Goal: Task Accomplishment & Management: Use online tool/utility

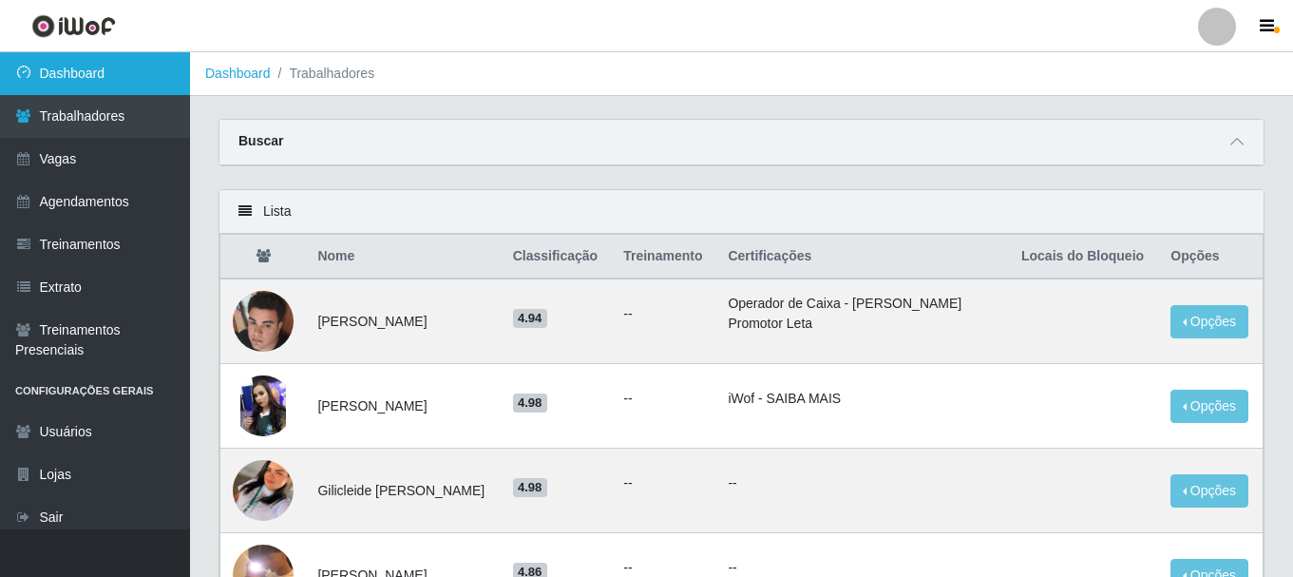
click at [90, 66] on link "Dashboard" at bounding box center [95, 73] width 190 height 43
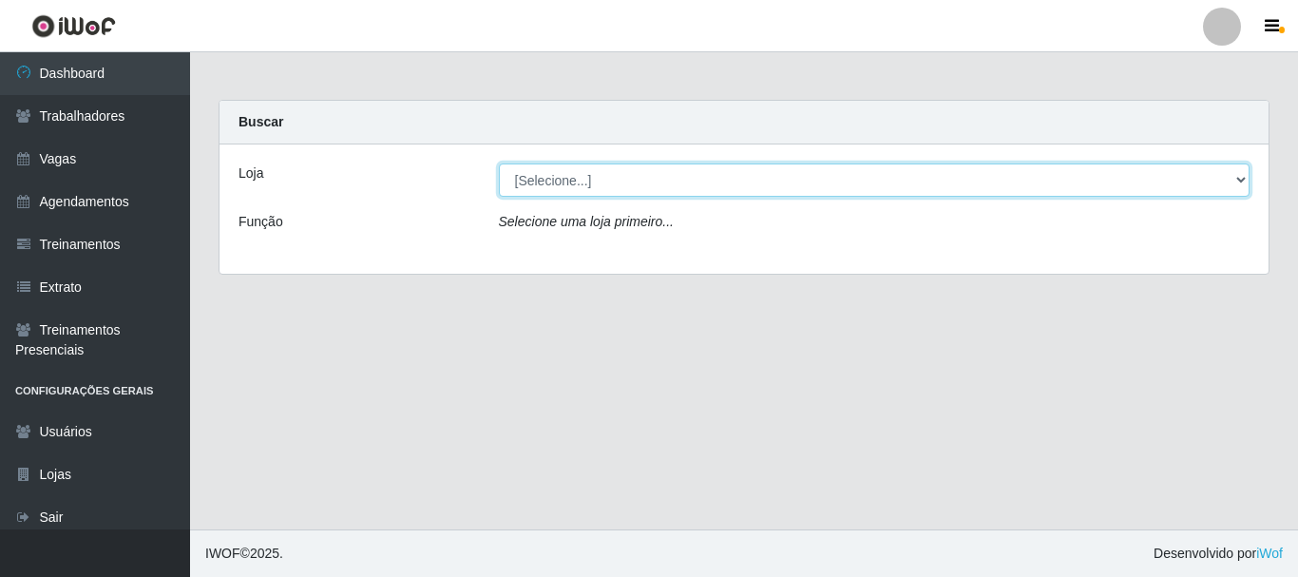
click at [618, 185] on select "[Selecione...] Supermercado Queiroz - Caicó" at bounding box center [874, 179] width 751 height 33
select select "512"
click at [499, 163] on select "[Selecione...] Supermercado Queiroz - Caicó" at bounding box center [874, 179] width 751 height 33
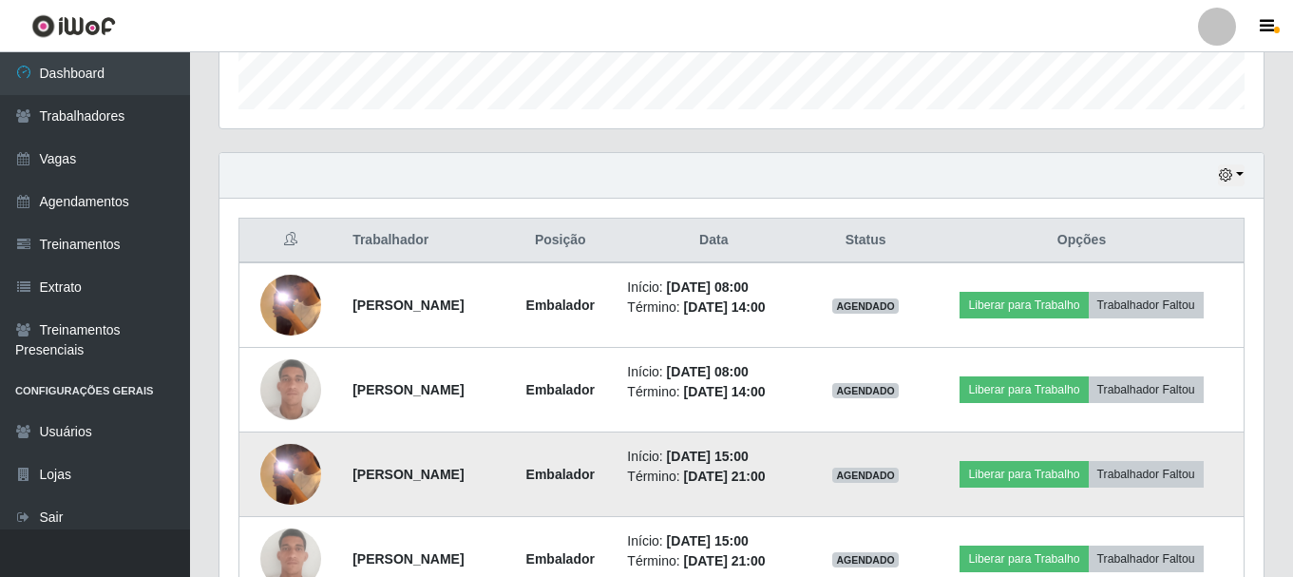
scroll to position [685, 0]
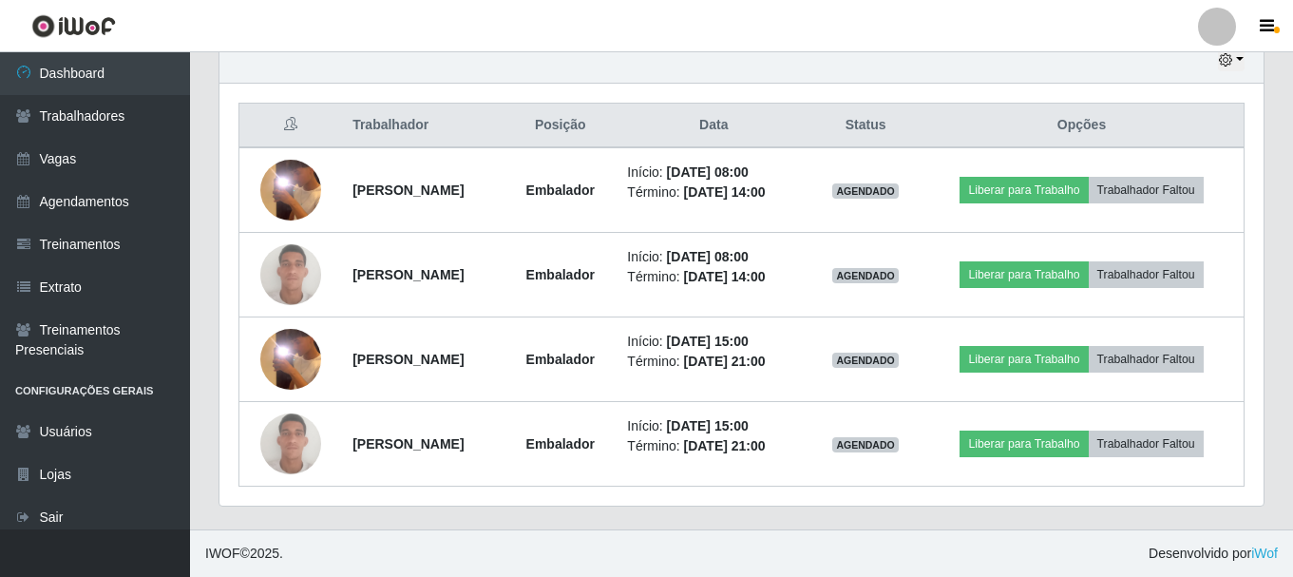
click at [598, 39] on header "Perfil Alterar Senha Sair" at bounding box center [646, 26] width 1293 height 52
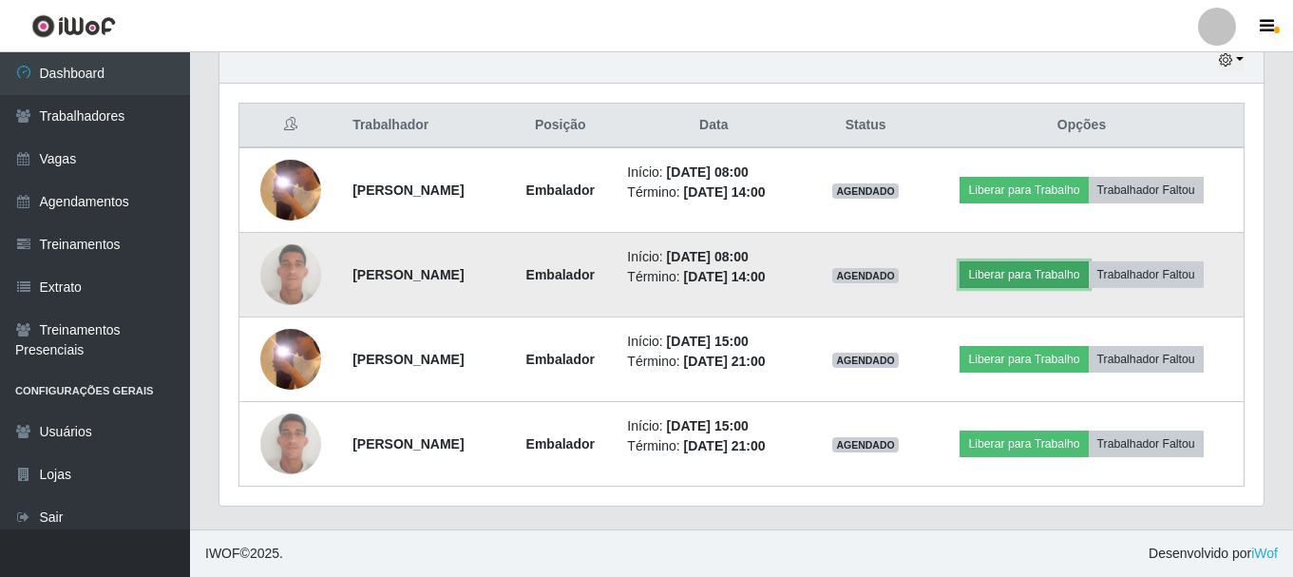
click at [1047, 271] on button "Liberar para Trabalho" at bounding box center [1024, 274] width 128 height 27
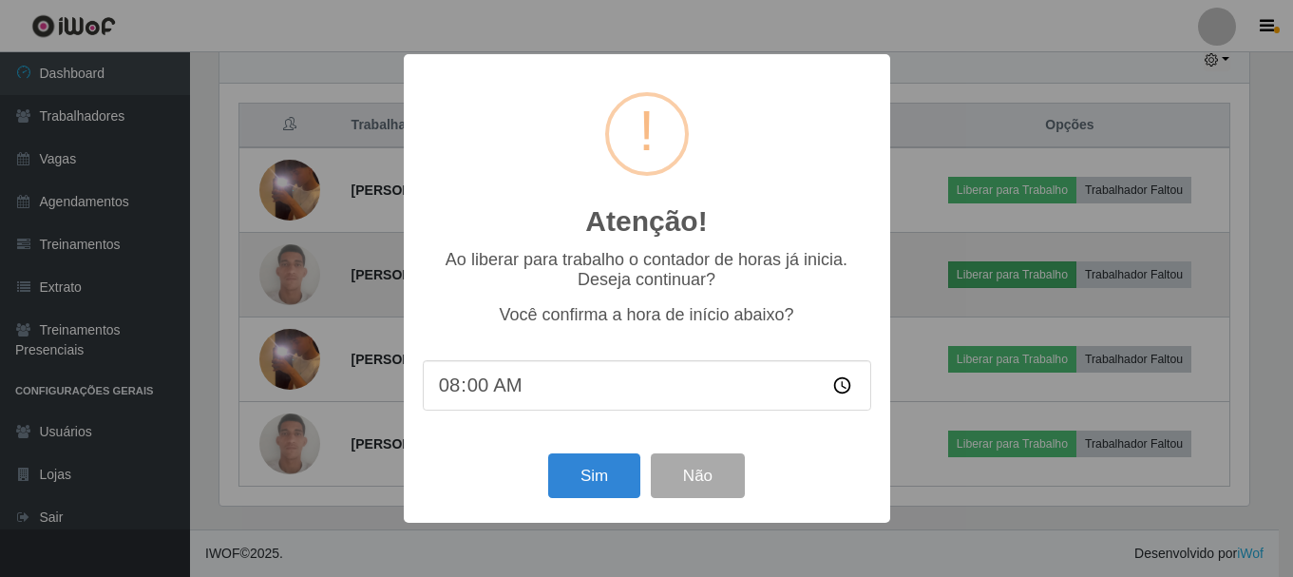
scroll to position [394, 1035]
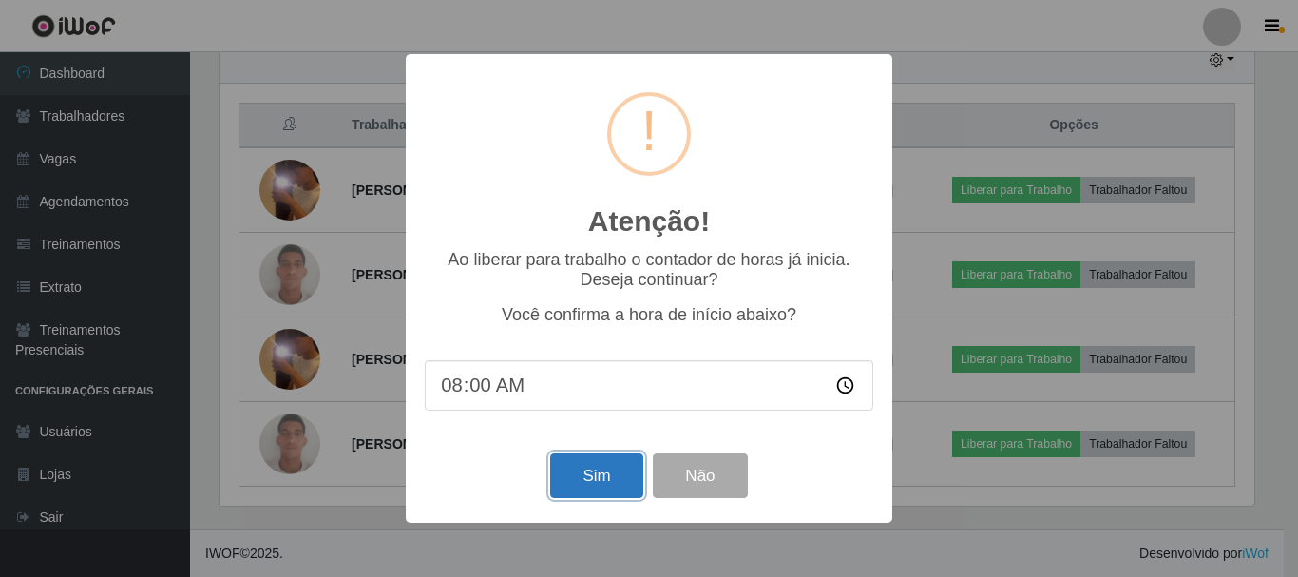
click at [586, 482] on button "Sim" at bounding box center [596, 475] width 92 height 45
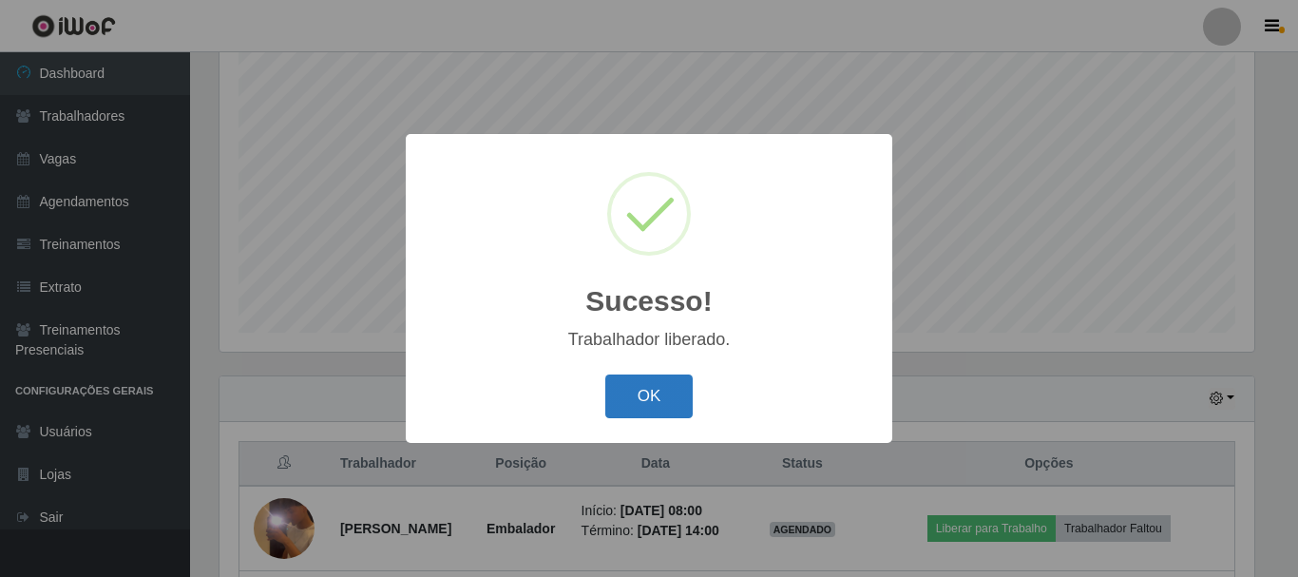
click at [634, 404] on button "OK" at bounding box center [649, 396] width 88 height 45
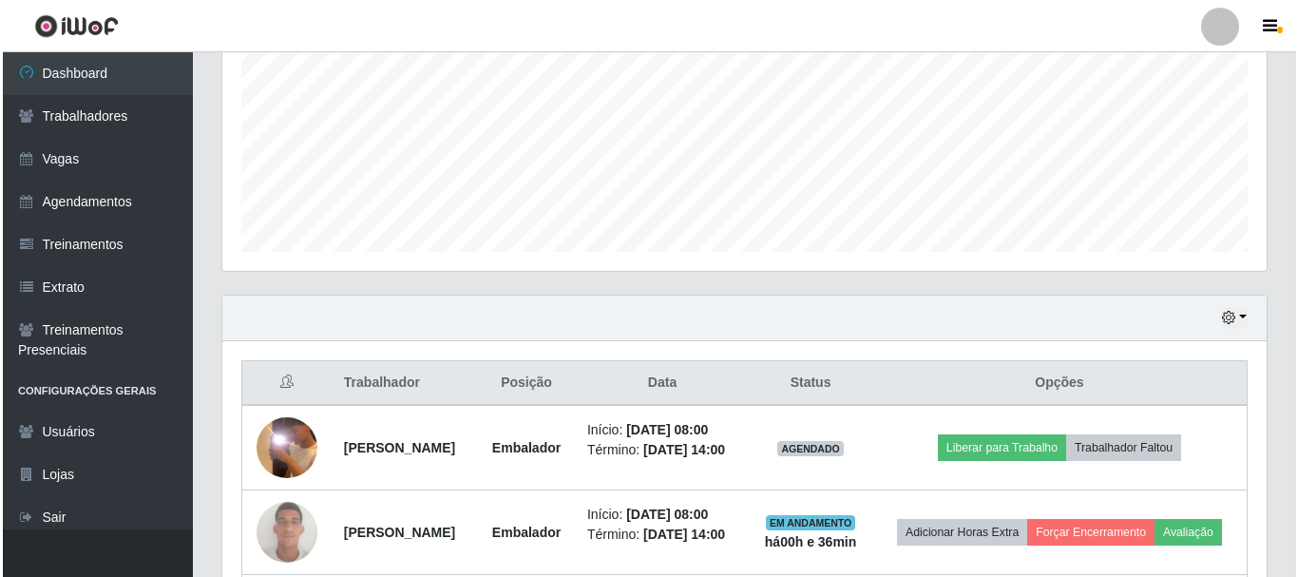
scroll to position [632, 0]
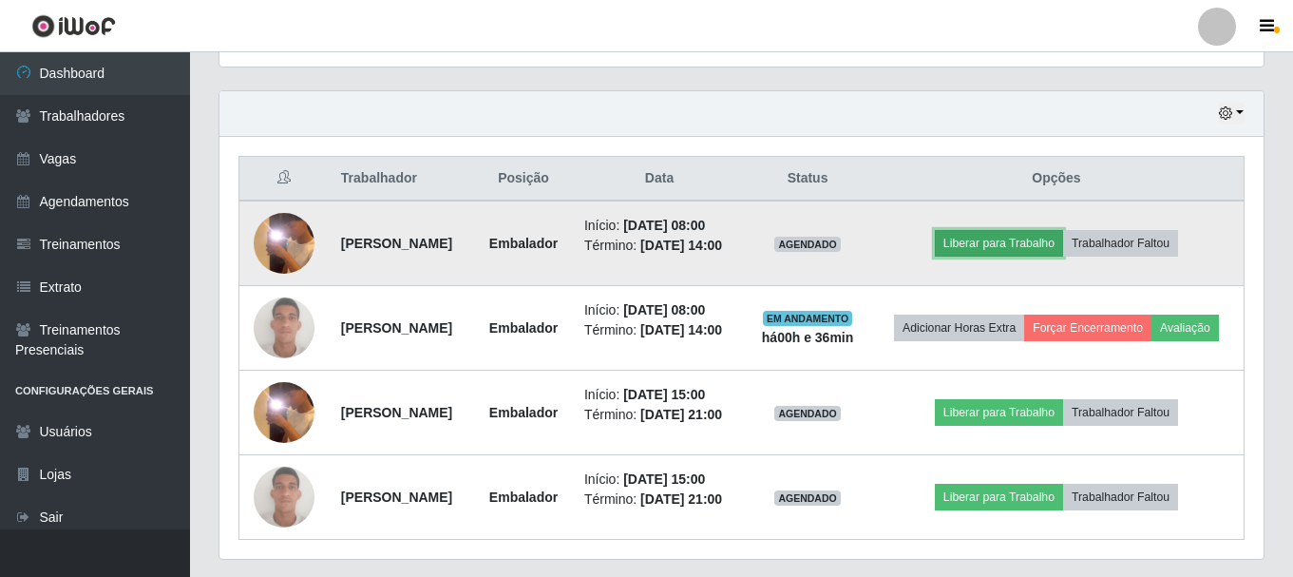
click at [994, 249] on button "Liberar para Trabalho" at bounding box center [999, 243] width 128 height 27
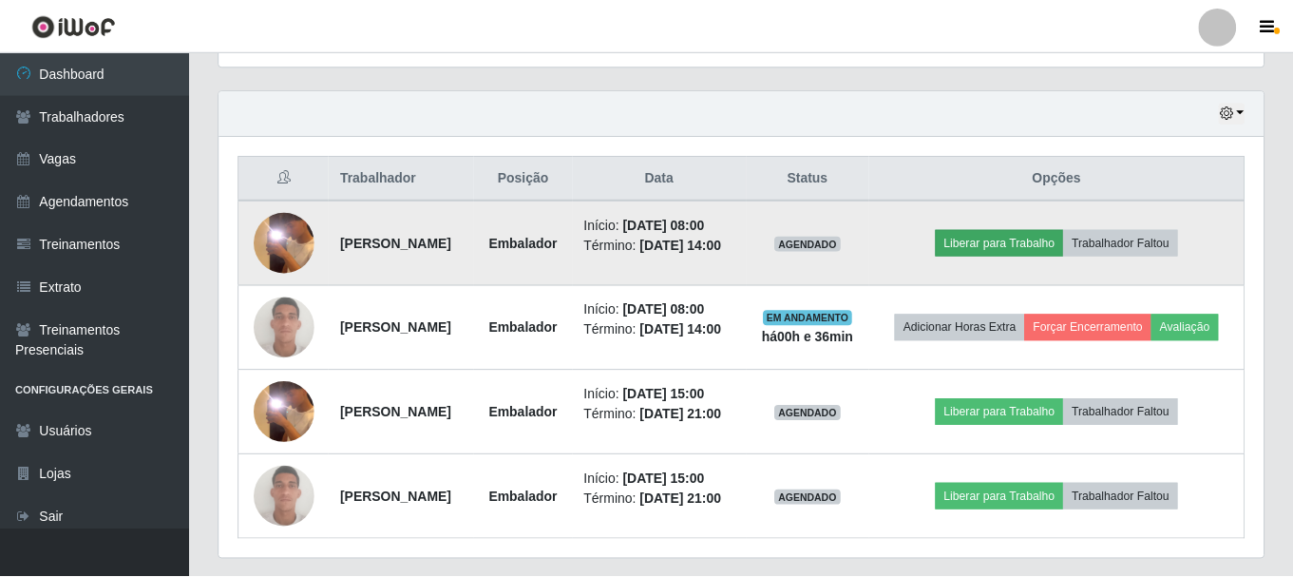
scroll to position [394, 1035]
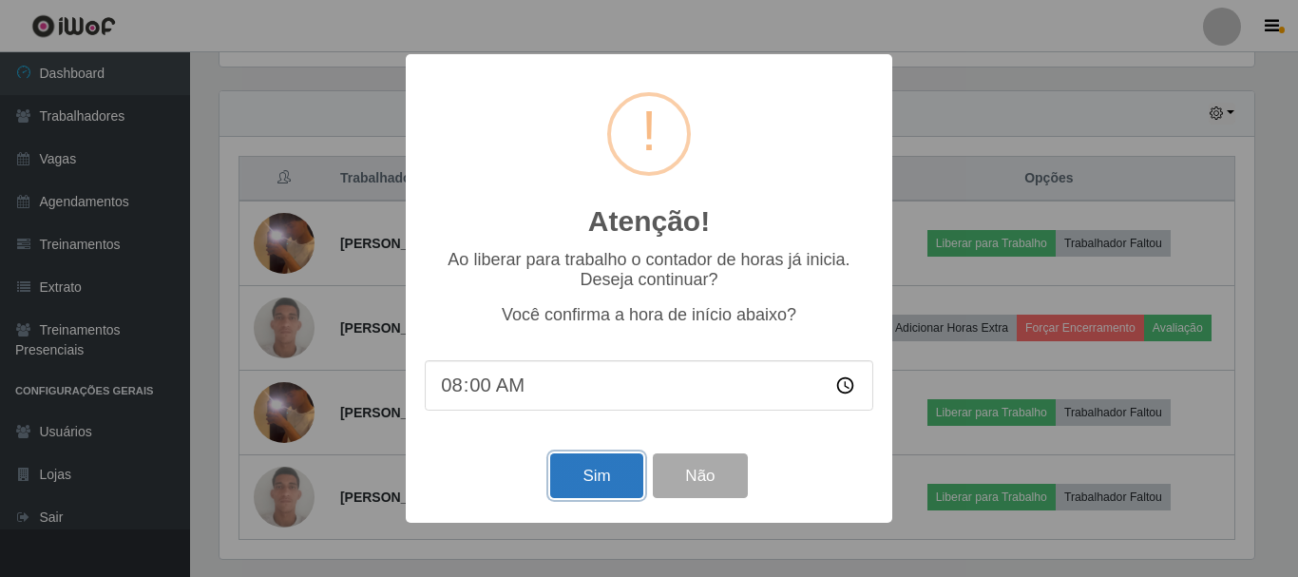
click at [567, 476] on button "Sim" at bounding box center [596, 475] width 92 height 45
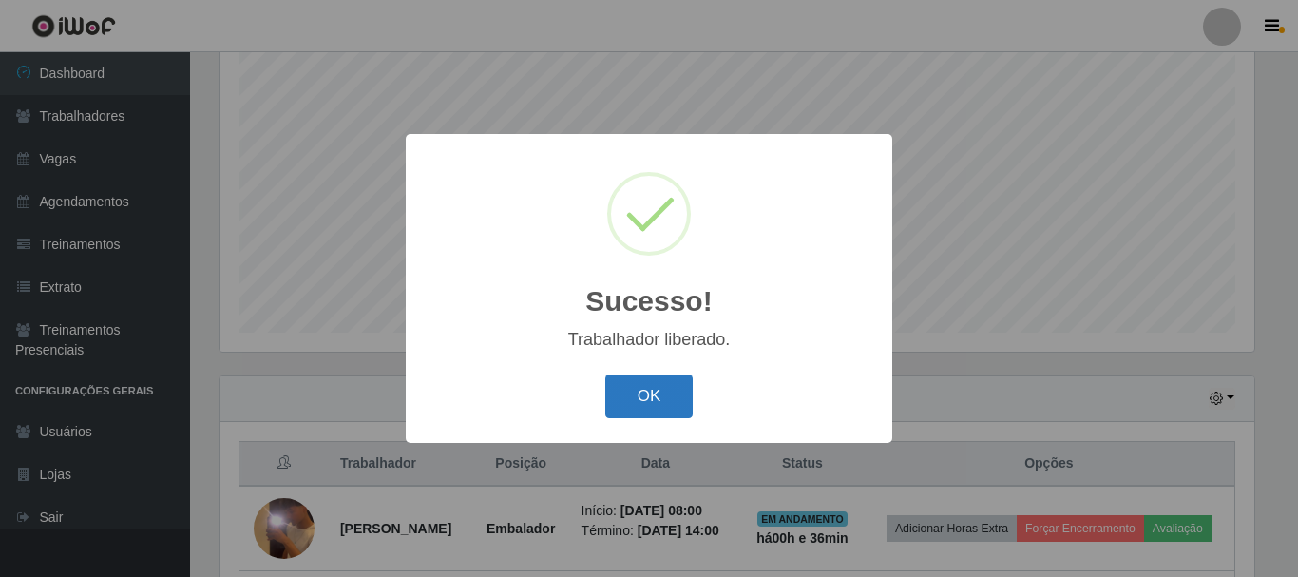
click at [665, 397] on button "OK" at bounding box center [649, 396] width 88 height 45
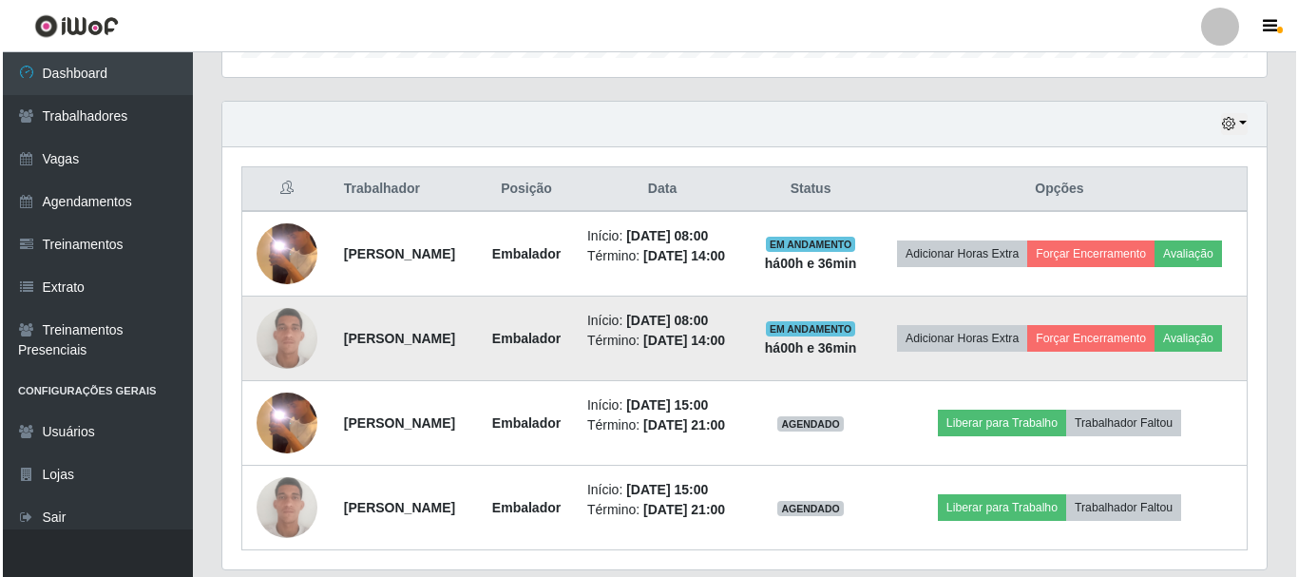
scroll to position [632, 0]
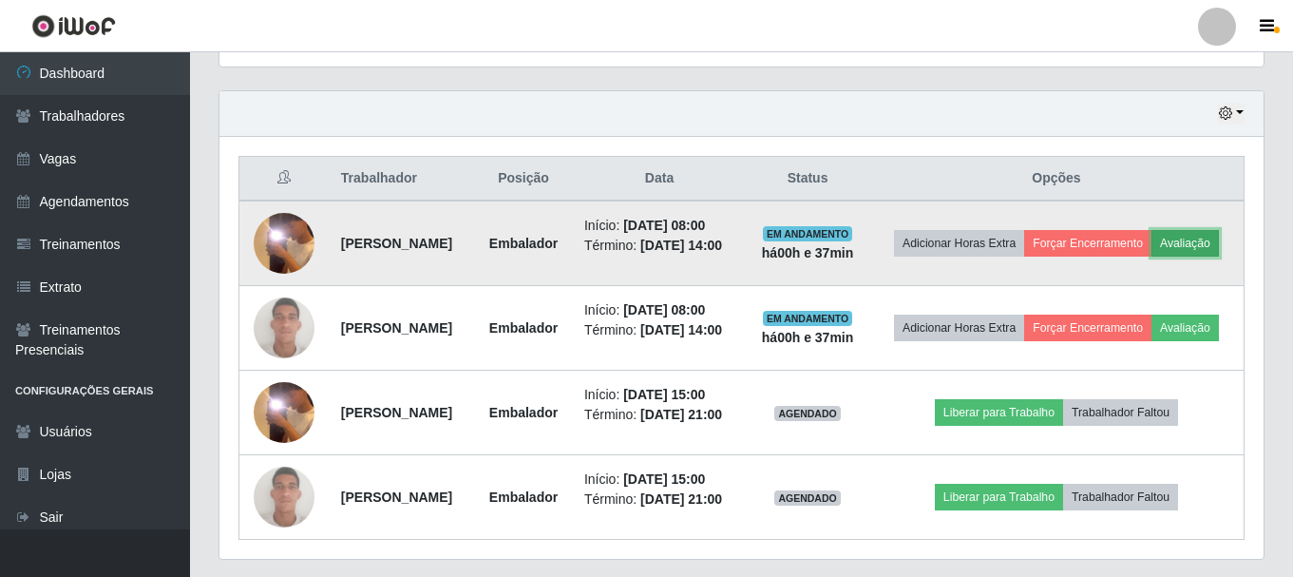
click at [1151, 257] on button "Avaliação" at bounding box center [1184, 243] width 67 height 27
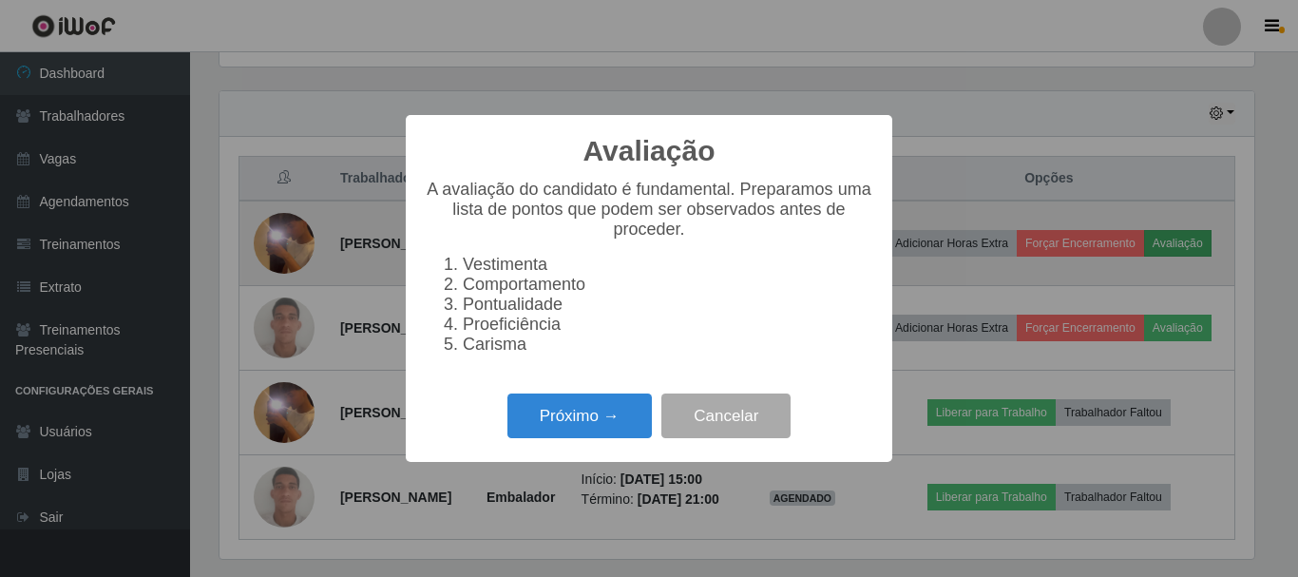
scroll to position [394, 1035]
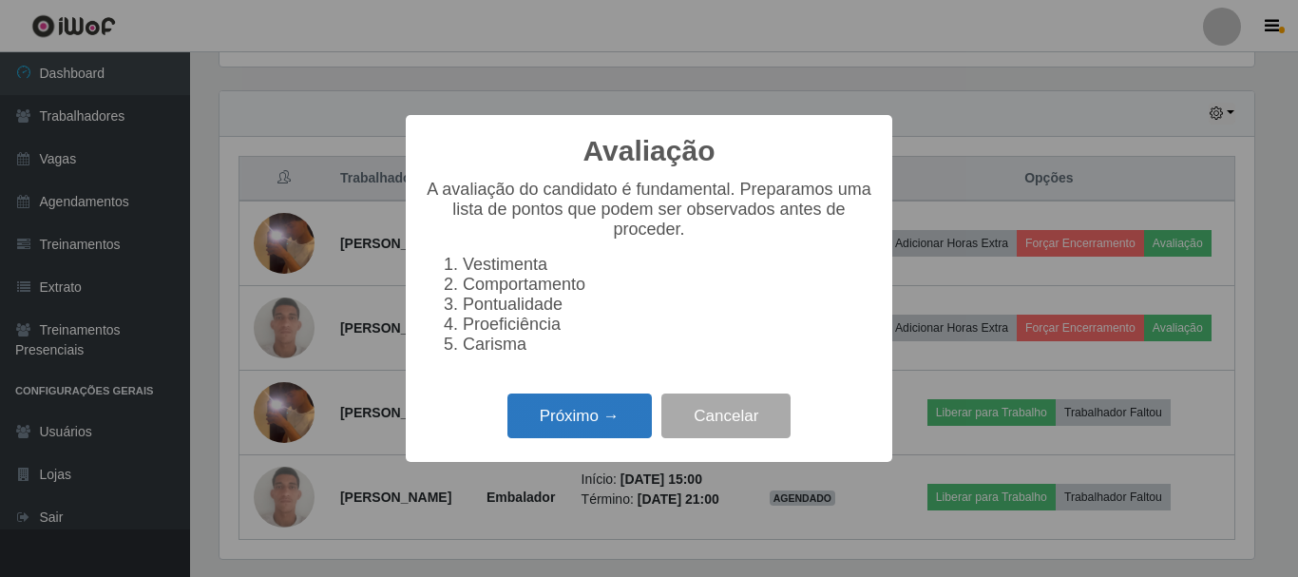
click at [573, 430] on button "Próximo →" at bounding box center [579, 415] width 144 height 45
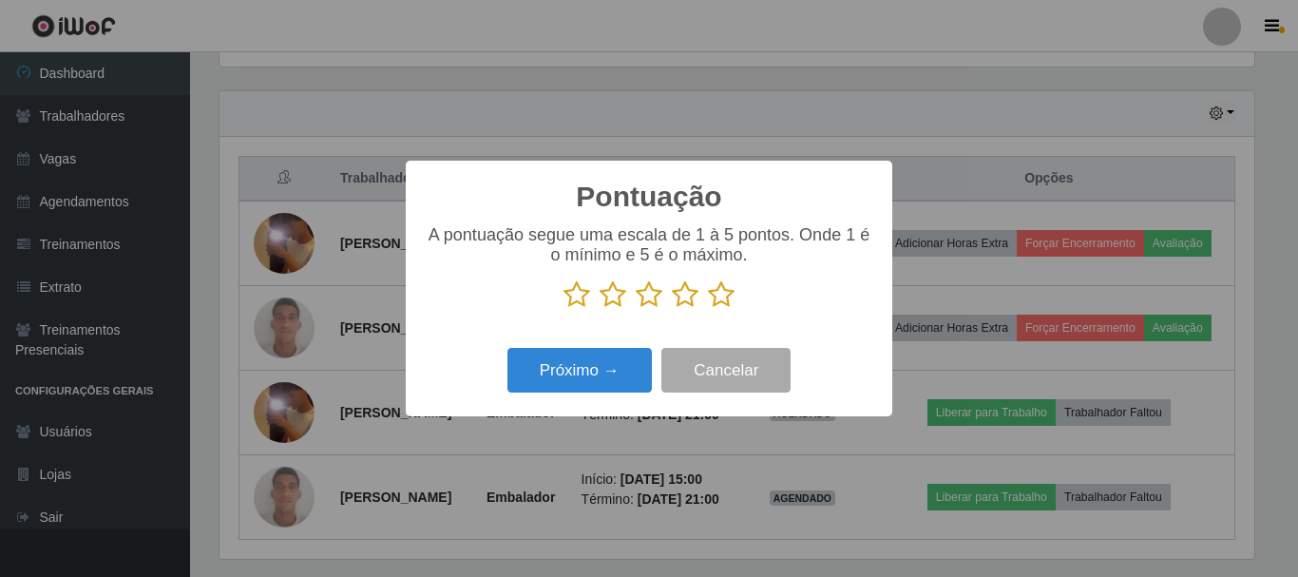
click at [613, 300] on icon at bounding box center [612, 294] width 27 height 29
click at [599, 309] on input "radio" at bounding box center [599, 309] width 0 height 0
click at [575, 294] on icon at bounding box center [576, 294] width 27 height 29
click at [563, 309] on input "radio" at bounding box center [563, 309] width 0 height 0
click at [583, 379] on button "Próximo →" at bounding box center [579, 370] width 144 height 45
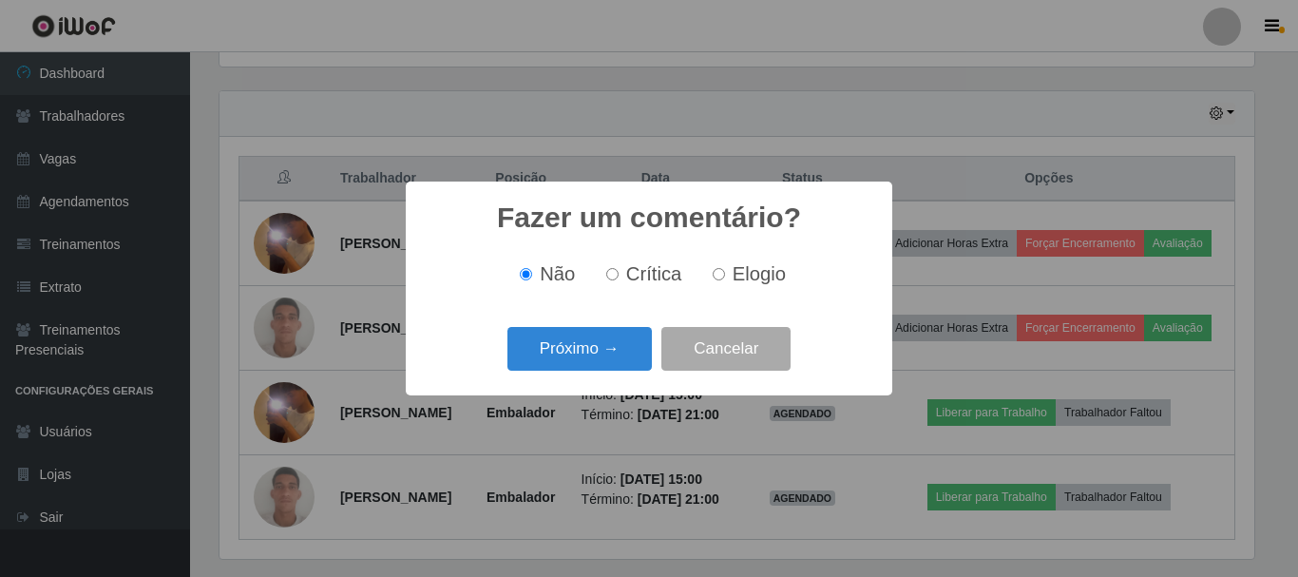
click at [643, 277] on span "Crítica" at bounding box center [654, 273] width 56 height 21
click at [618, 277] on input "Crítica" at bounding box center [612, 274] width 12 height 12
radio input "true"
click at [590, 348] on button "Próximo →" at bounding box center [579, 349] width 144 height 45
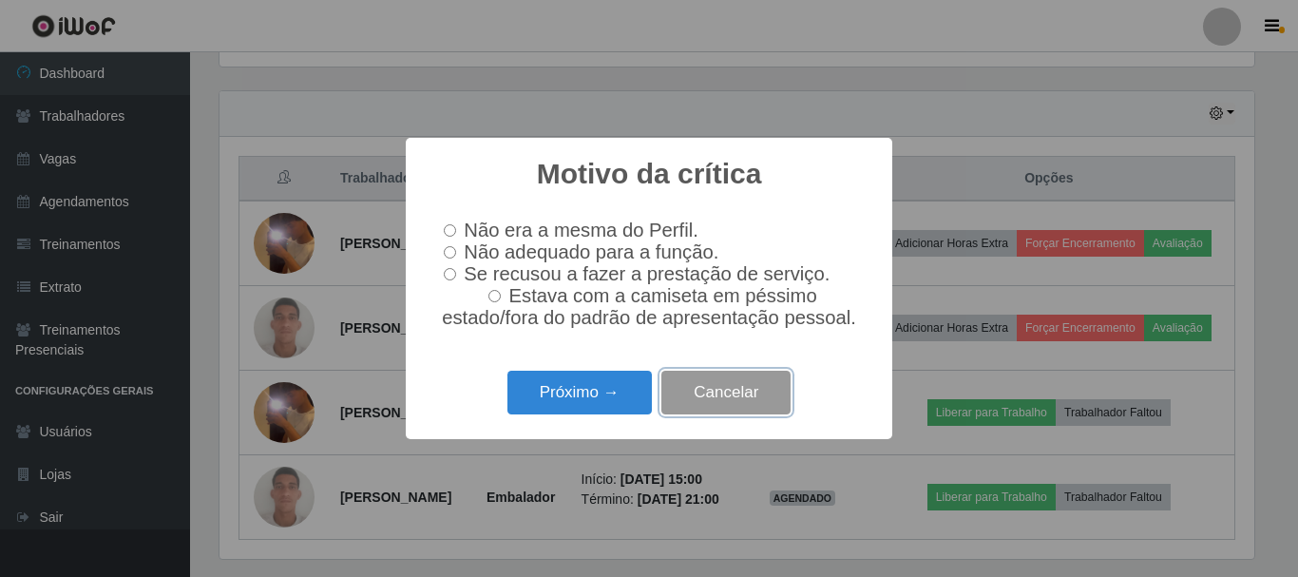
click at [694, 405] on button "Cancelar" at bounding box center [725, 393] width 129 height 45
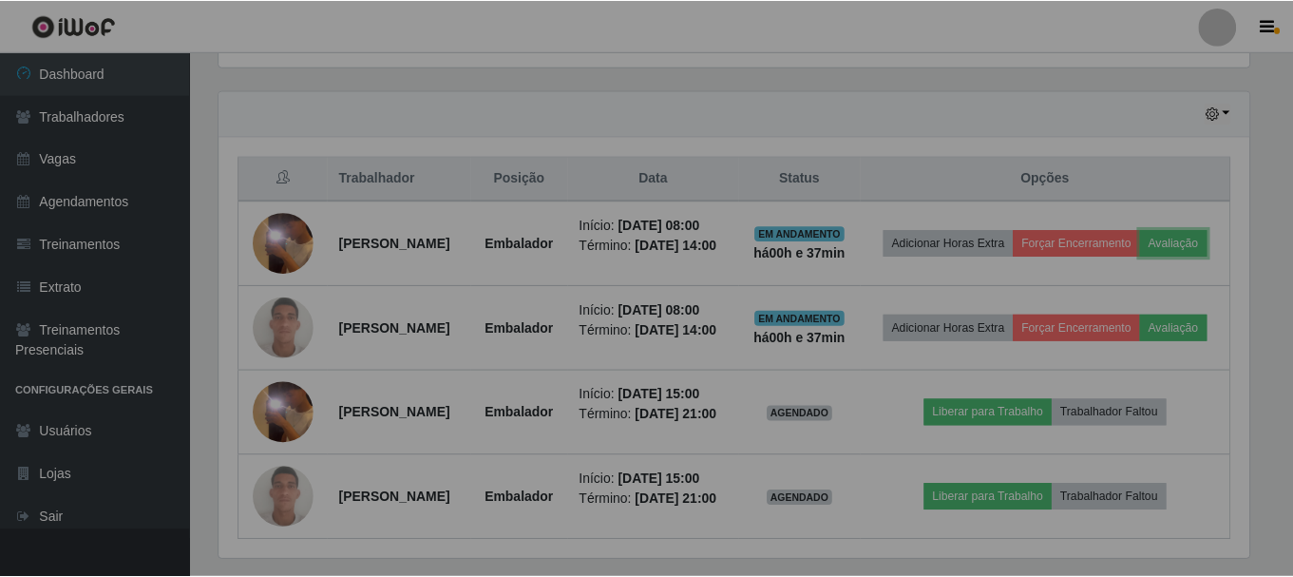
scroll to position [394, 1044]
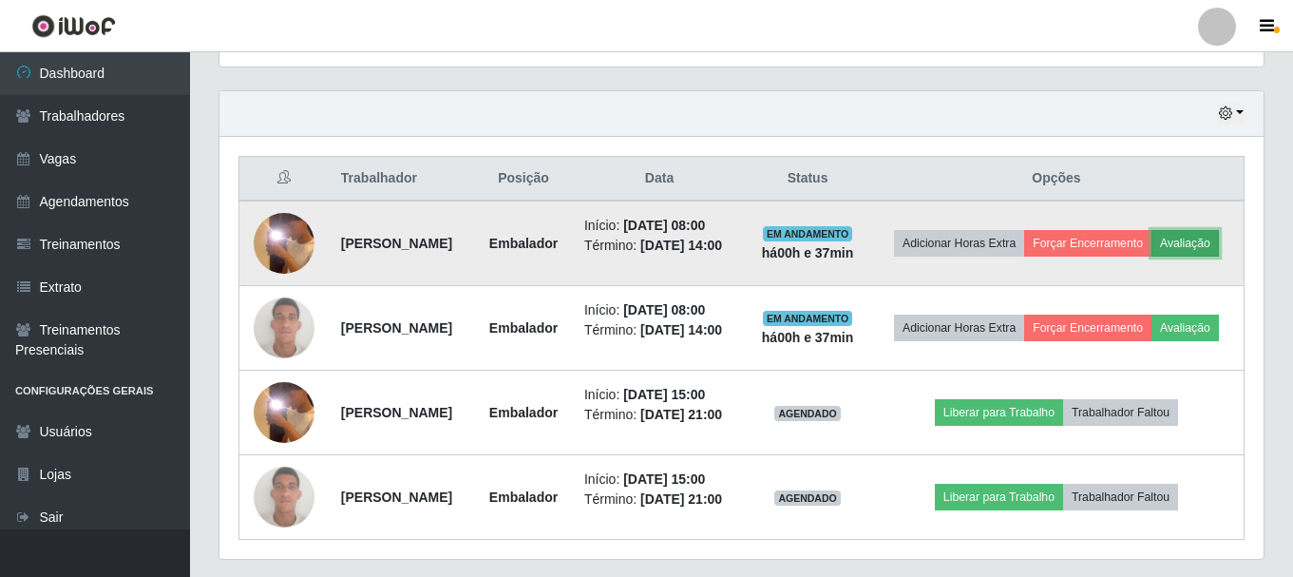
click at [1151, 257] on button "Avaliação" at bounding box center [1184, 243] width 67 height 27
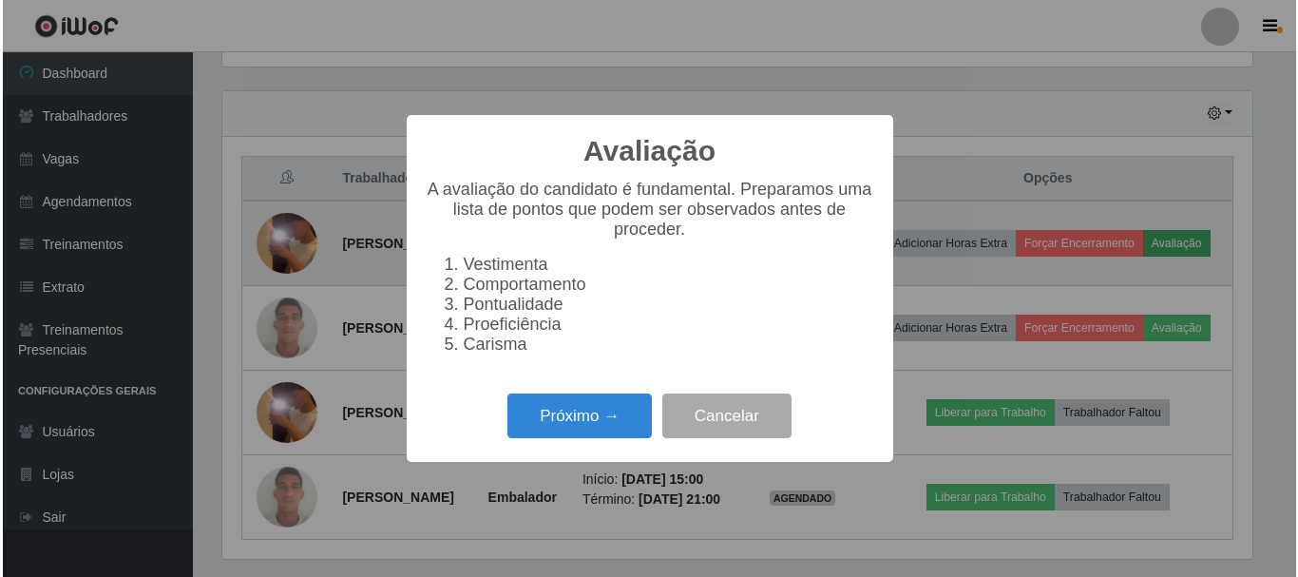
scroll to position [394, 1035]
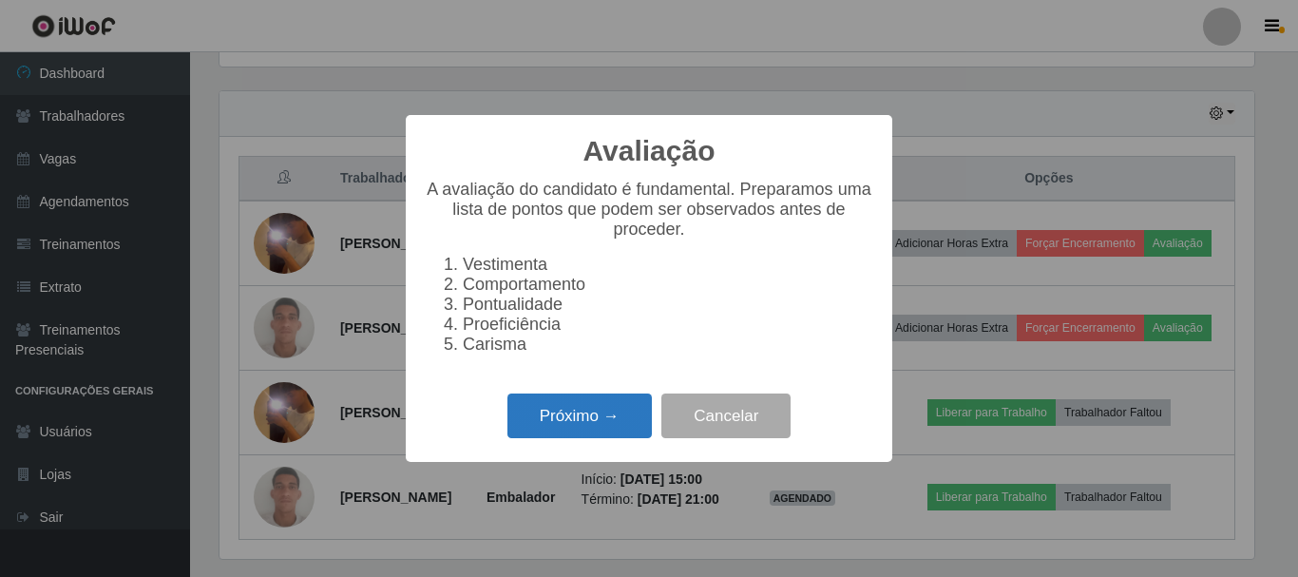
click at [558, 427] on button "Próximo →" at bounding box center [579, 415] width 144 height 45
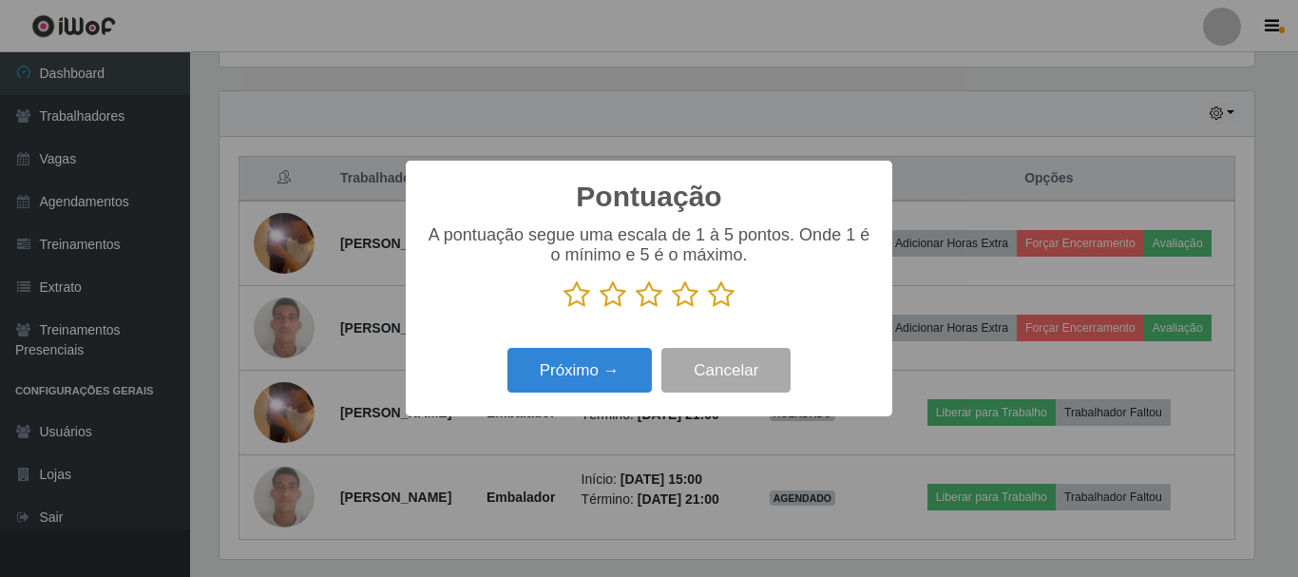
click at [574, 295] on icon at bounding box center [576, 294] width 27 height 29
click at [563, 309] on input "radio" at bounding box center [563, 309] width 0 height 0
click at [578, 373] on button "Próximo →" at bounding box center [579, 370] width 144 height 45
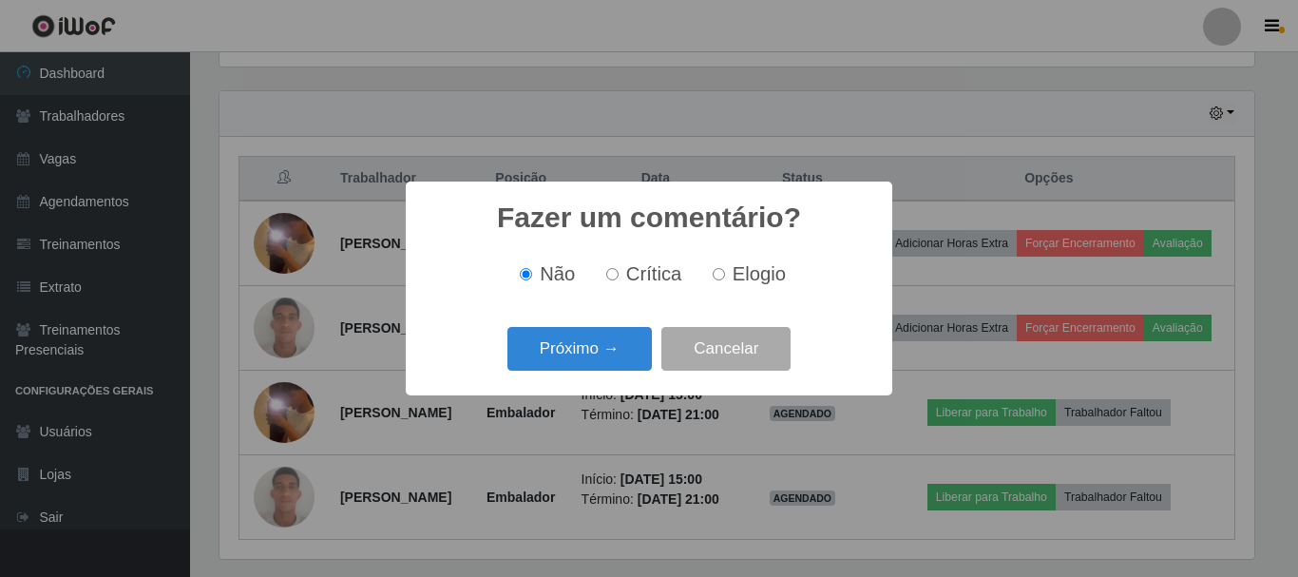
click at [633, 277] on span "Crítica" at bounding box center [654, 273] width 56 height 21
click at [618, 277] on input "Crítica" at bounding box center [612, 274] width 12 height 12
radio input "true"
click at [580, 354] on button "Próximo →" at bounding box center [579, 349] width 144 height 45
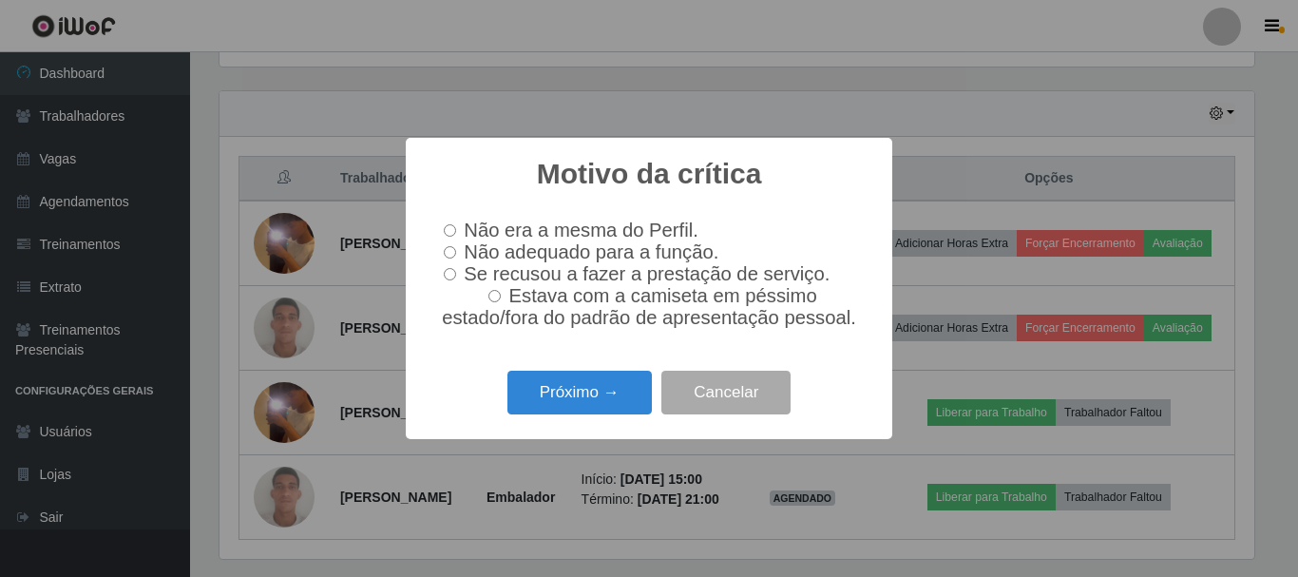
click at [501, 302] on input "Estava com a camiseta em péssimo estado/fora do padrão de apresentação pessoal." at bounding box center [494, 296] width 12 height 12
radio input "true"
click at [588, 402] on button "Próximo →" at bounding box center [579, 393] width 144 height 45
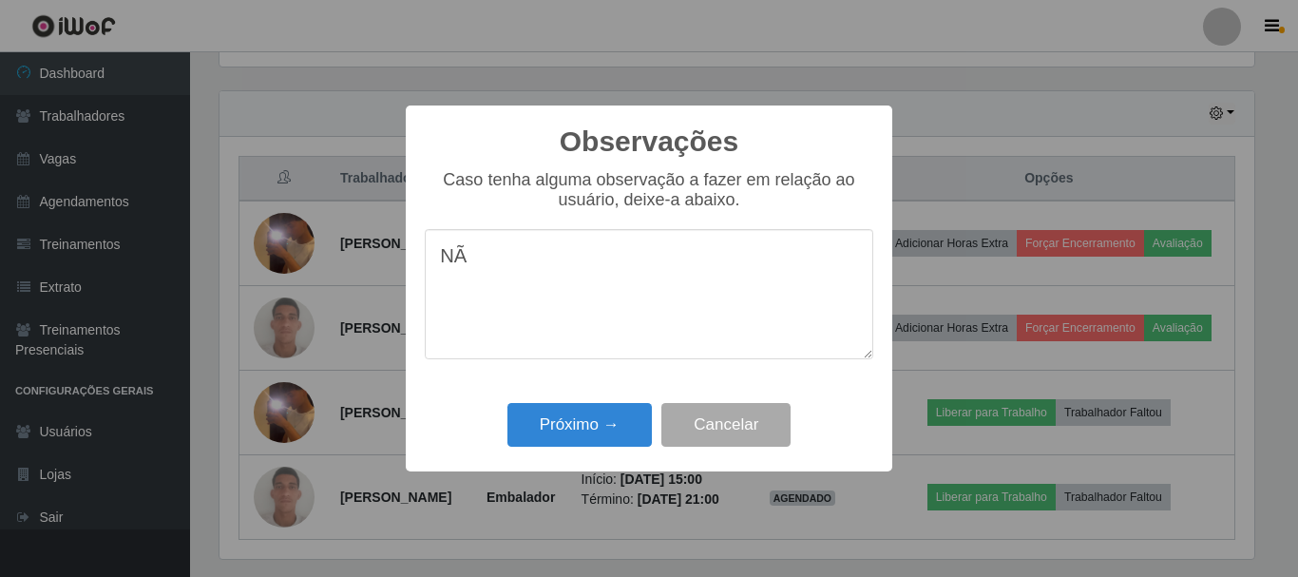
type textarea "N"
click at [713, 422] on button "Cancelar" at bounding box center [725, 425] width 129 height 45
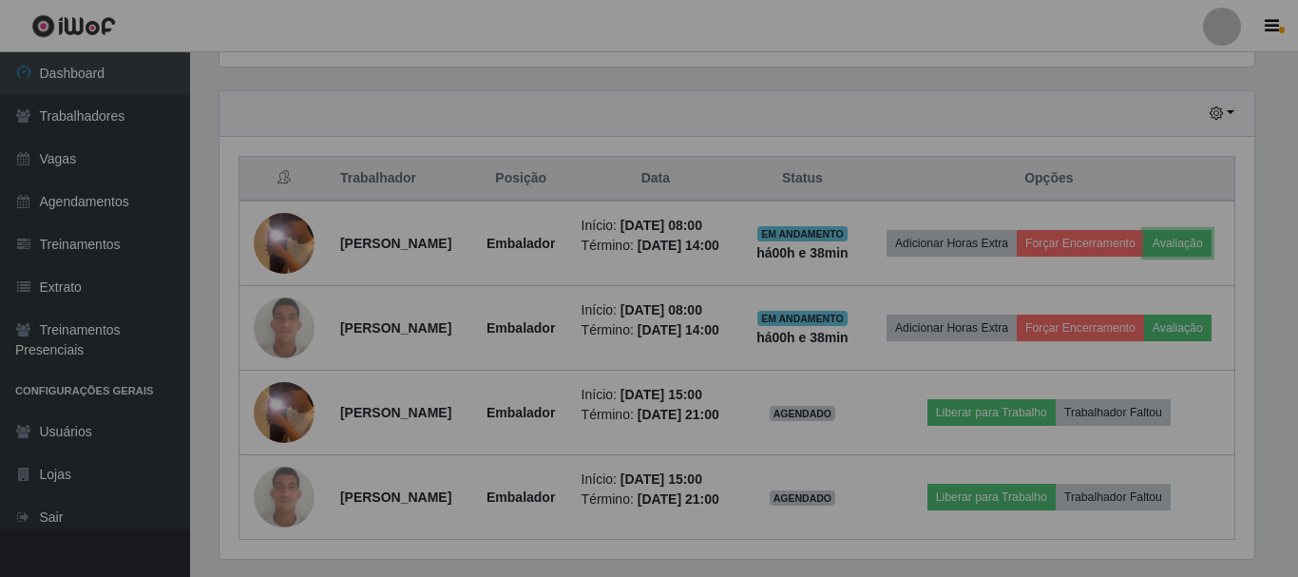
scroll to position [394, 1044]
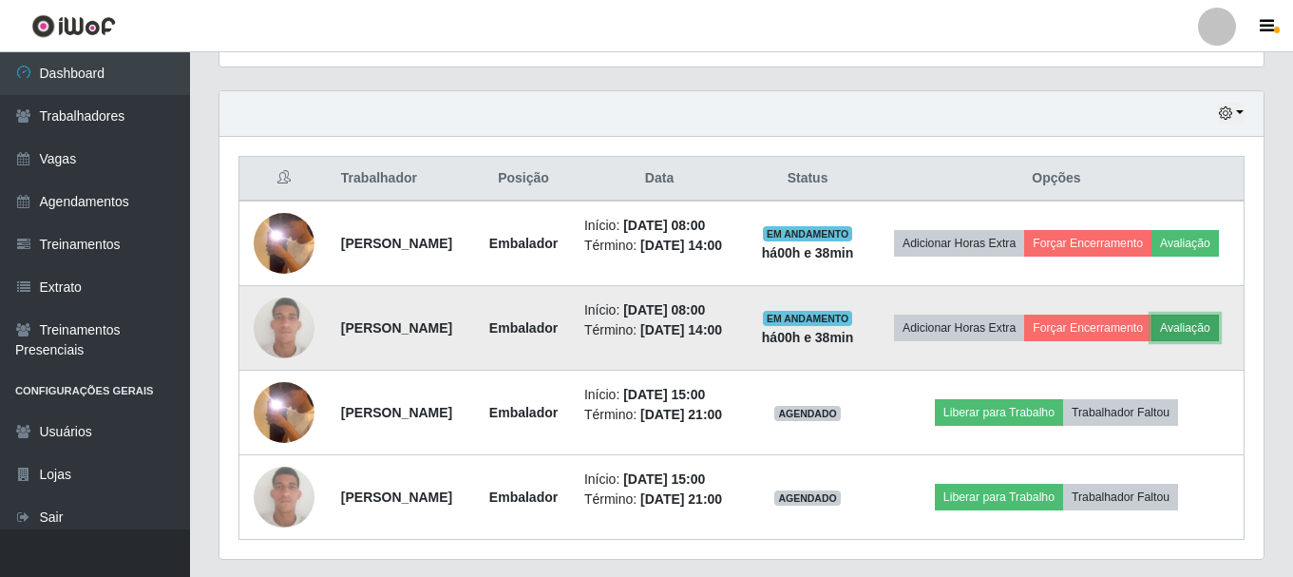
click at [1151, 341] on button "Avaliação" at bounding box center [1184, 327] width 67 height 27
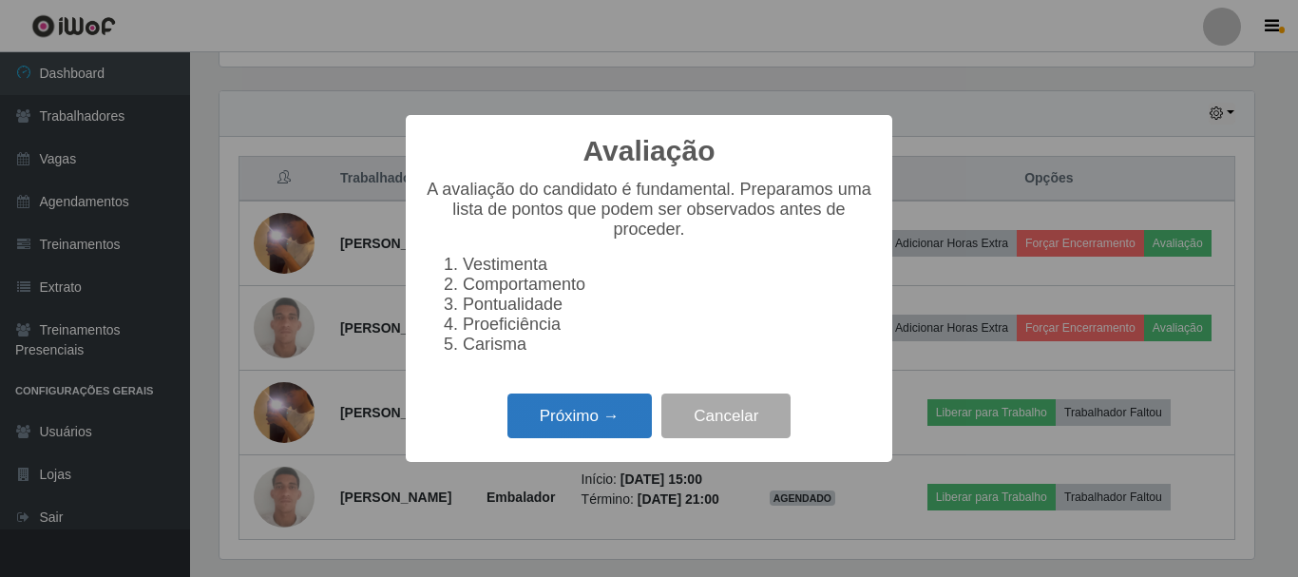
click at [575, 433] on button "Próximo →" at bounding box center [579, 415] width 144 height 45
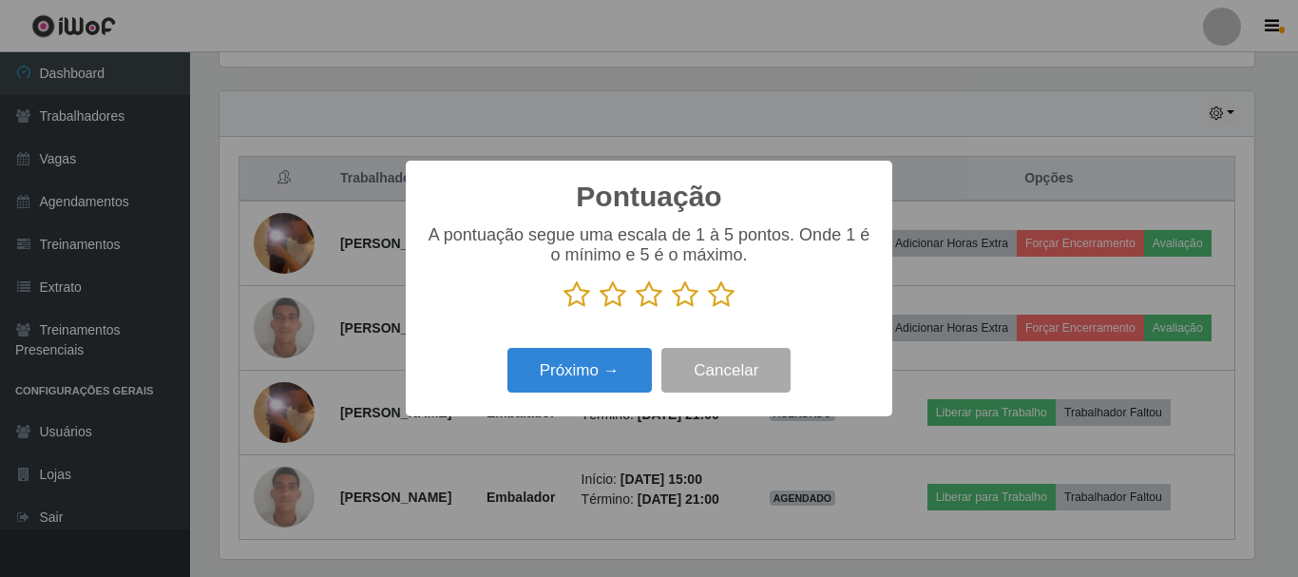
click at [569, 295] on icon at bounding box center [576, 294] width 27 height 29
click at [563, 309] on input "radio" at bounding box center [563, 309] width 0 height 0
click at [591, 371] on button "Próximo →" at bounding box center [579, 370] width 144 height 45
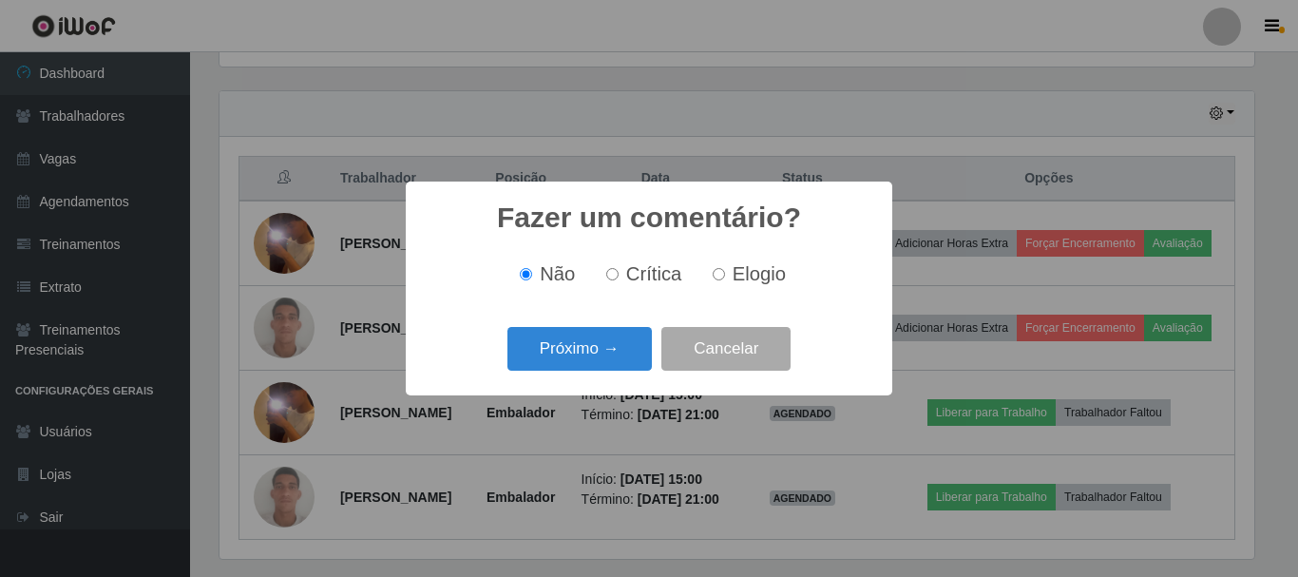
click at [634, 281] on span "Crítica" at bounding box center [654, 273] width 56 height 21
click at [618, 280] on input "Crítica" at bounding box center [612, 274] width 12 height 12
radio input "true"
click at [600, 345] on button "Próximo →" at bounding box center [579, 349] width 144 height 45
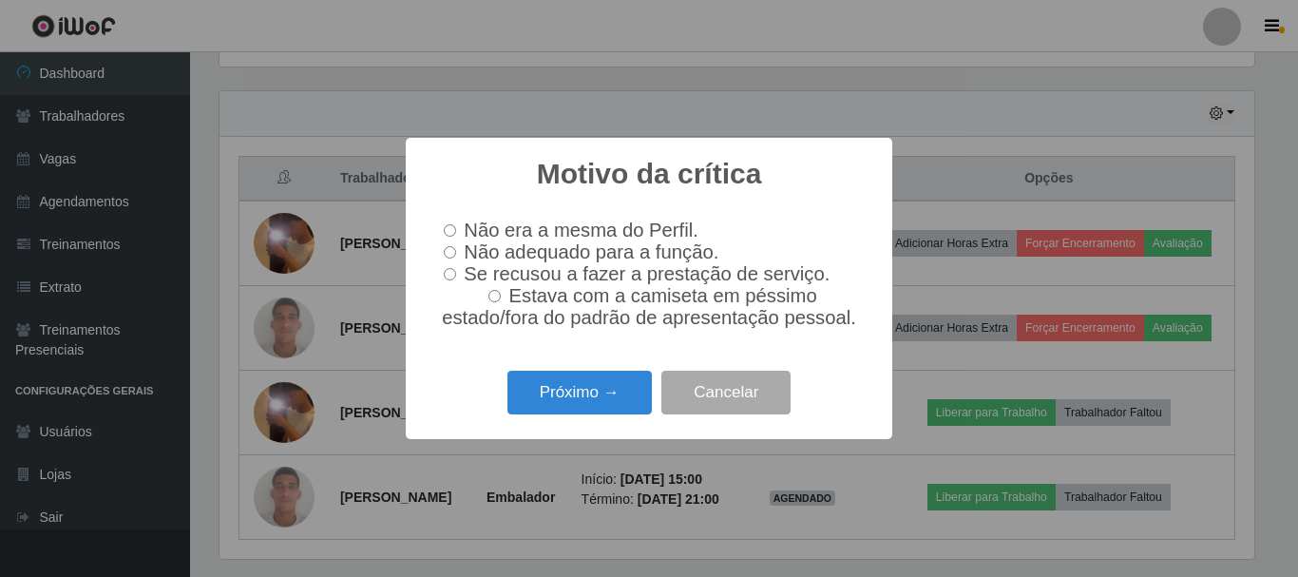
click at [501, 302] on input "Estava com a camiseta em péssimo estado/fora do padrão de apresentação pessoal." at bounding box center [494, 296] width 12 height 12
radio input "true"
click at [498, 302] on input "Estava com a camiseta em péssimo estado/fora do padrão de apresentação pessoal." at bounding box center [494, 296] width 12 height 12
click at [500, 289] on label "Estava com a camiseta em péssimo estado/fora do padrão de apresentação pessoal." at bounding box center [649, 307] width 426 height 44
click at [500, 290] on input "Estava com a camiseta em péssimo estado/fora do padrão de apresentação pessoal." at bounding box center [494, 296] width 12 height 12
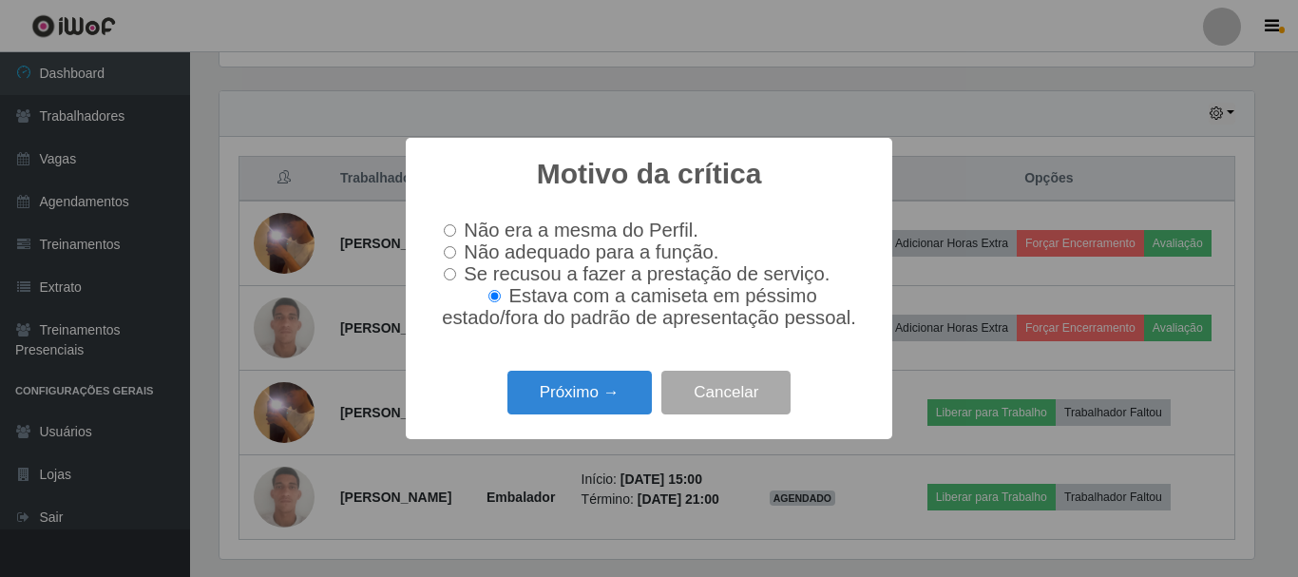
click at [501, 302] on input "Estava com a camiseta em péssimo estado/fora do padrão de apresentação pessoal." at bounding box center [494, 296] width 12 height 12
click at [505, 304] on label "Estava com a camiseta em péssimo estado/fora do padrão de apresentação pessoal." at bounding box center [649, 307] width 426 height 44
drag, startPoint x: 535, startPoint y: 307, endPoint x: 544, endPoint y: 308, distance: 9.5
click at [541, 307] on span "Estava com a camiseta em péssimo estado/fora do padrão de apresentação pessoal." at bounding box center [649, 306] width 414 height 43
click at [475, 233] on span "Não era a mesma do Perfil." at bounding box center [581, 229] width 234 height 21
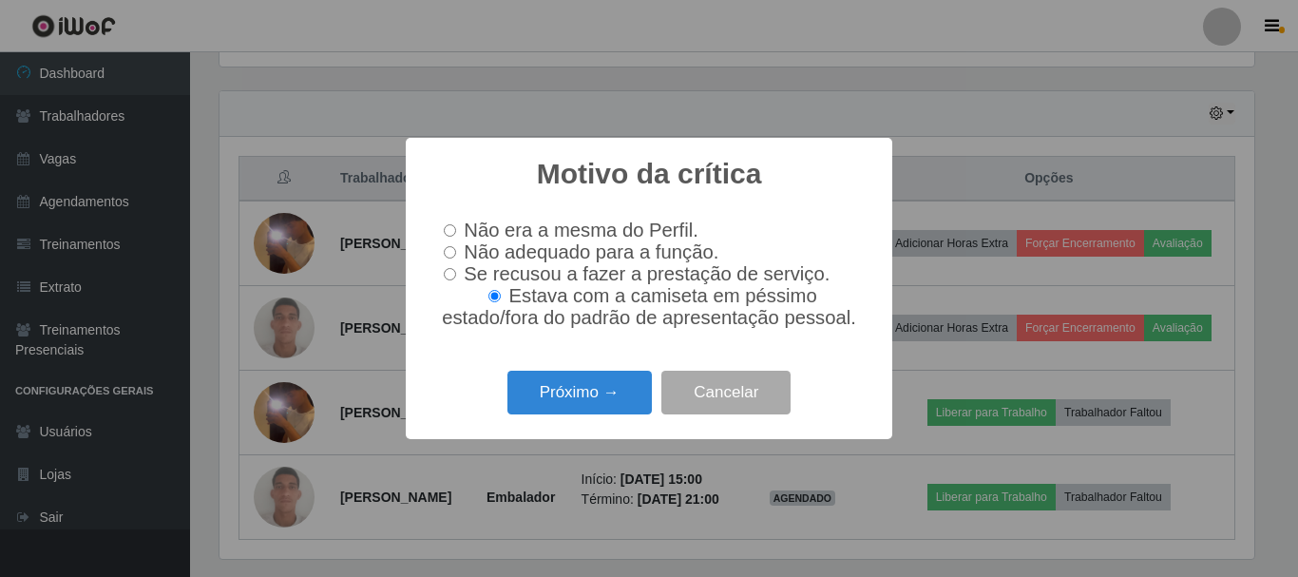
click at [456, 233] on input "Não era a mesma do Perfil." at bounding box center [450, 230] width 12 height 12
radio input "true"
click at [699, 409] on button "Cancelar" at bounding box center [725, 393] width 129 height 45
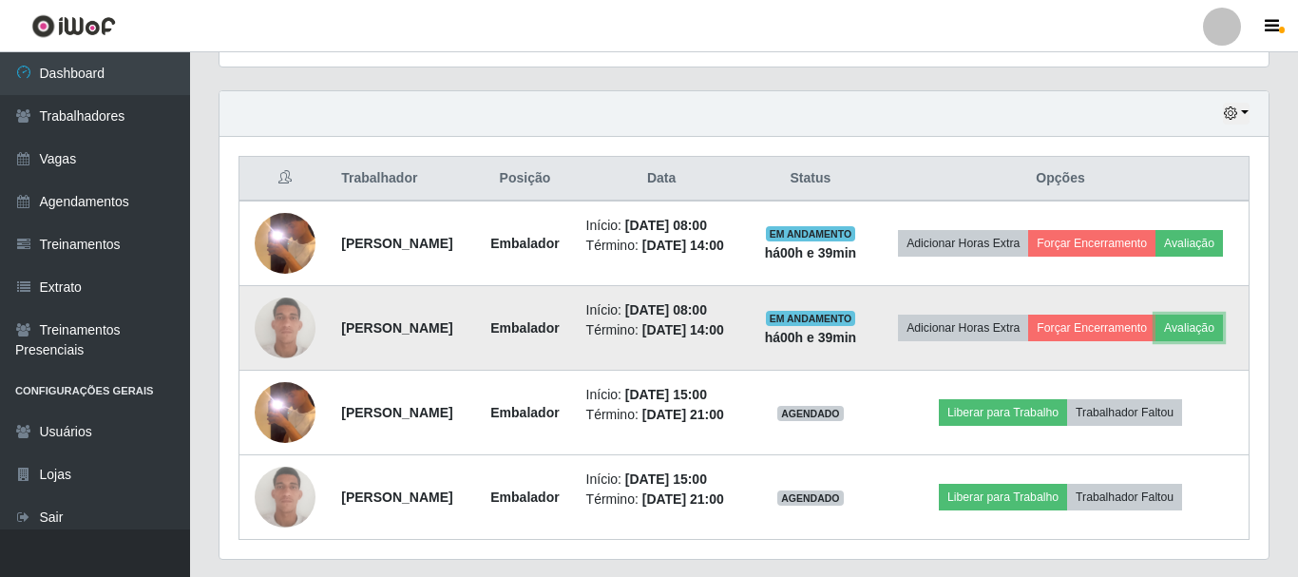
scroll to position [394, 1044]
click at [1151, 341] on button "Avaliação" at bounding box center [1184, 327] width 67 height 27
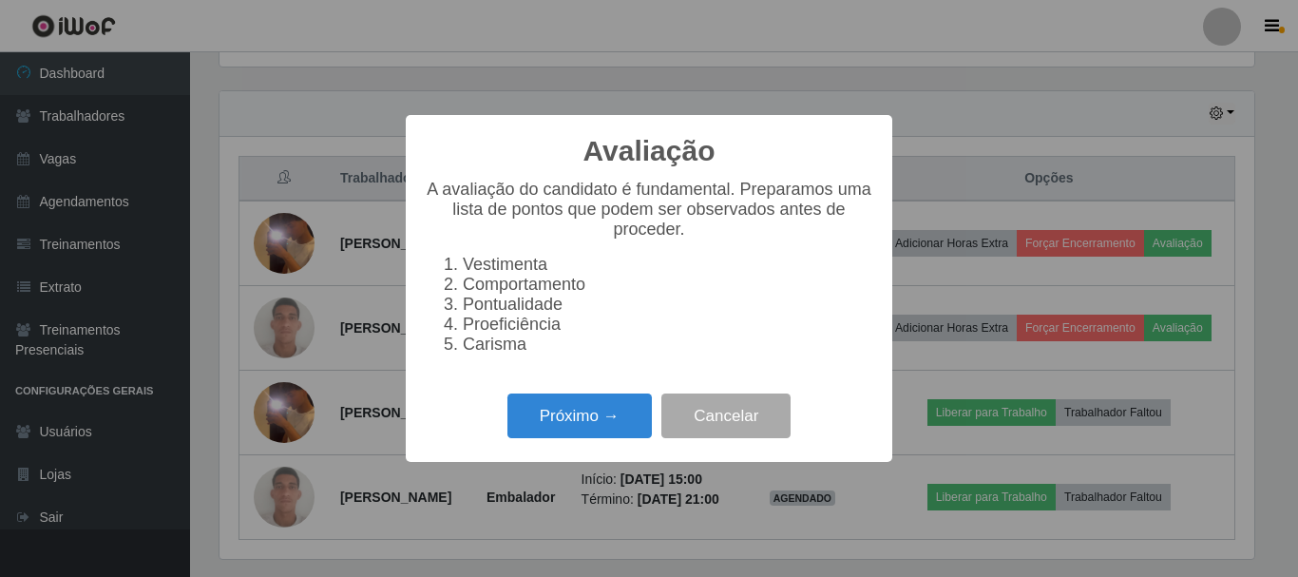
scroll to position [394, 1035]
click at [593, 427] on button "Próximo →" at bounding box center [579, 415] width 144 height 45
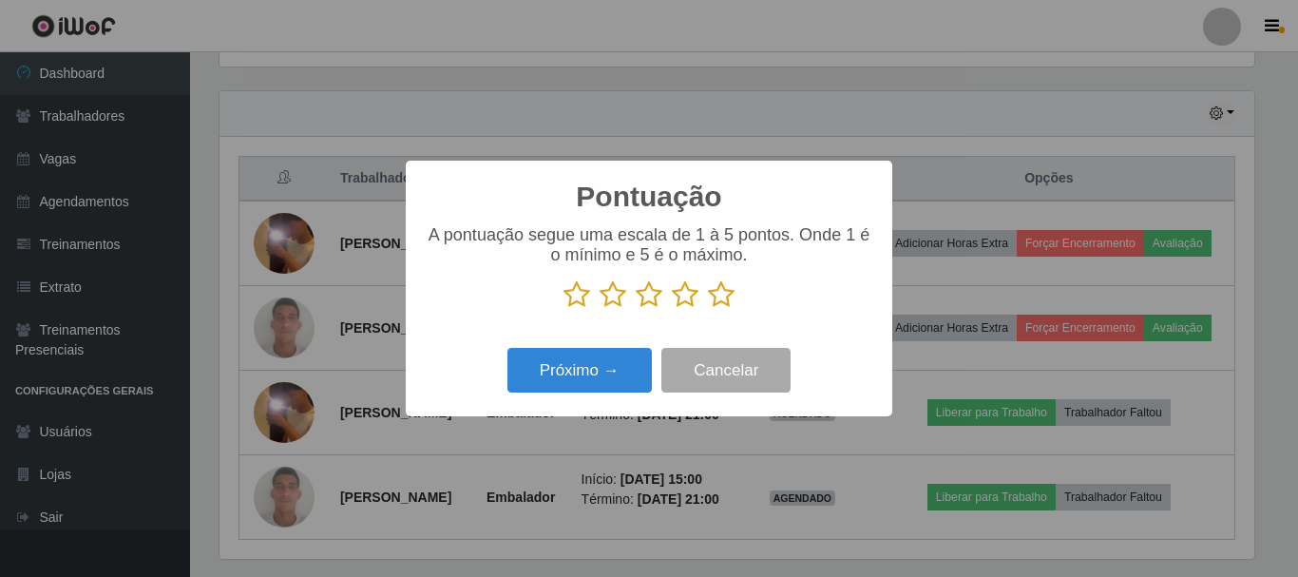
click at [578, 294] on icon at bounding box center [576, 294] width 27 height 29
click at [563, 309] on input "radio" at bounding box center [563, 309] width 0 height 0
click at [592, 372] on button "Próximo →" at bounding box center [579, 370] width 144 height 45
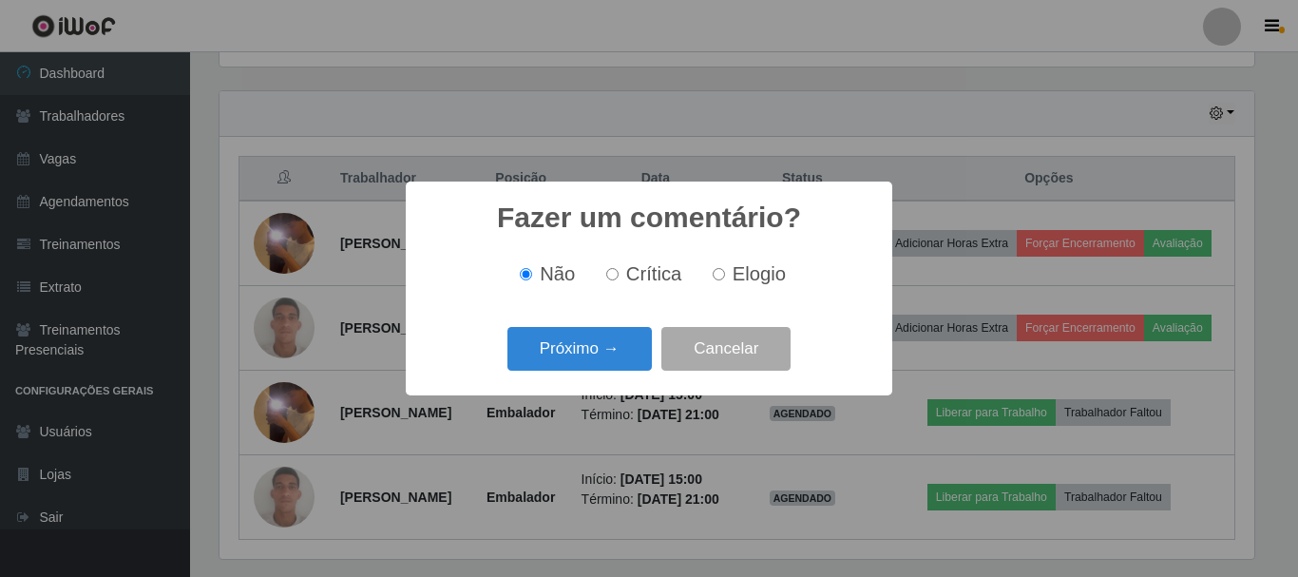
click at [629, 276] on span "Crítica" at bounding box center [654, 273] width 56 height 21
click at [618, 276] on input "Crítica" at bounding box center [612, 274] width 12 height 12
radio input "true"
click at [586, 351] on button "Próximo →" at bounding box center [579, 349] width 144 height 45
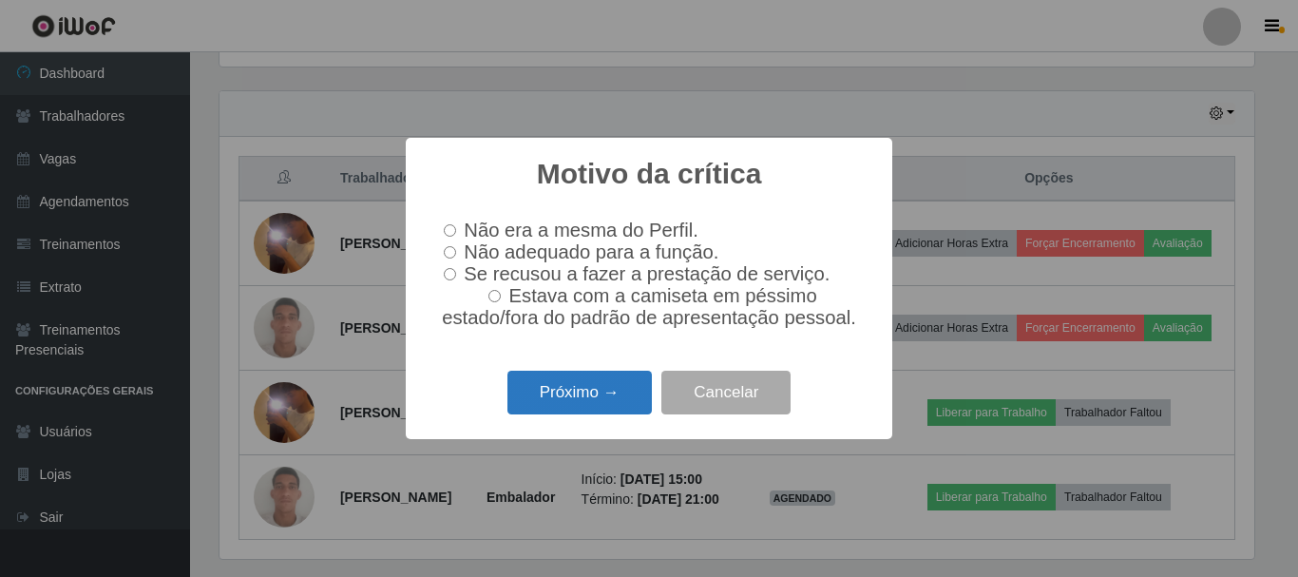
click at [583, 400] on button "Próximo →" at bounding box center [579, 393] width 144 height 45
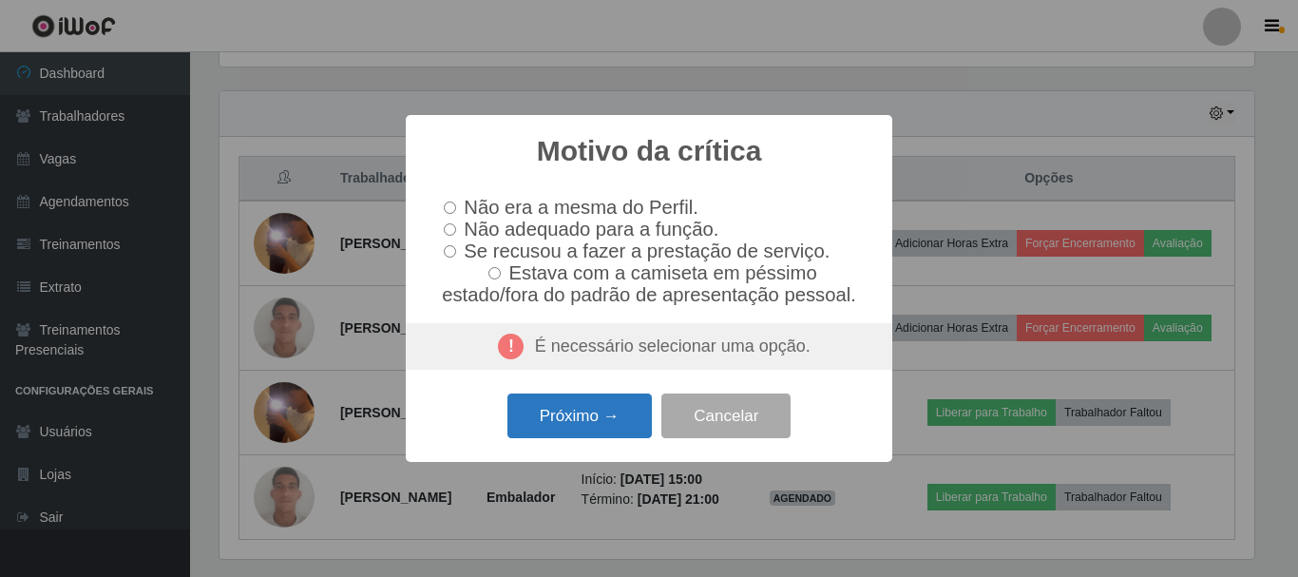
drag, startPoint x: 501, startPoint y: 441, endPoint x: 523, endPoint y: 433, distance: 23.1
click at [504, 441] on div "Próximo → Cancelar" at bounding box center [649, 416] width 448 height 54
click at [548, 414] on button "Próximo →" at bounding box center [579, 415] width 144 height 45
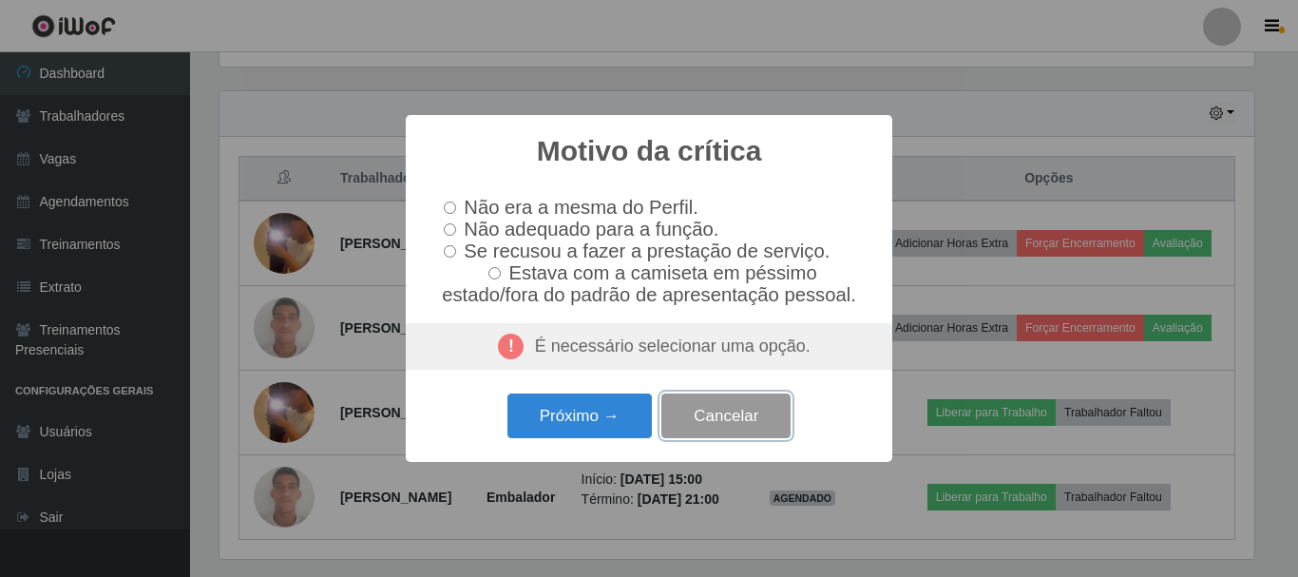
click at [706, 433] on button "Cancelar" at bounding box center [725, 415] width 129 height 45
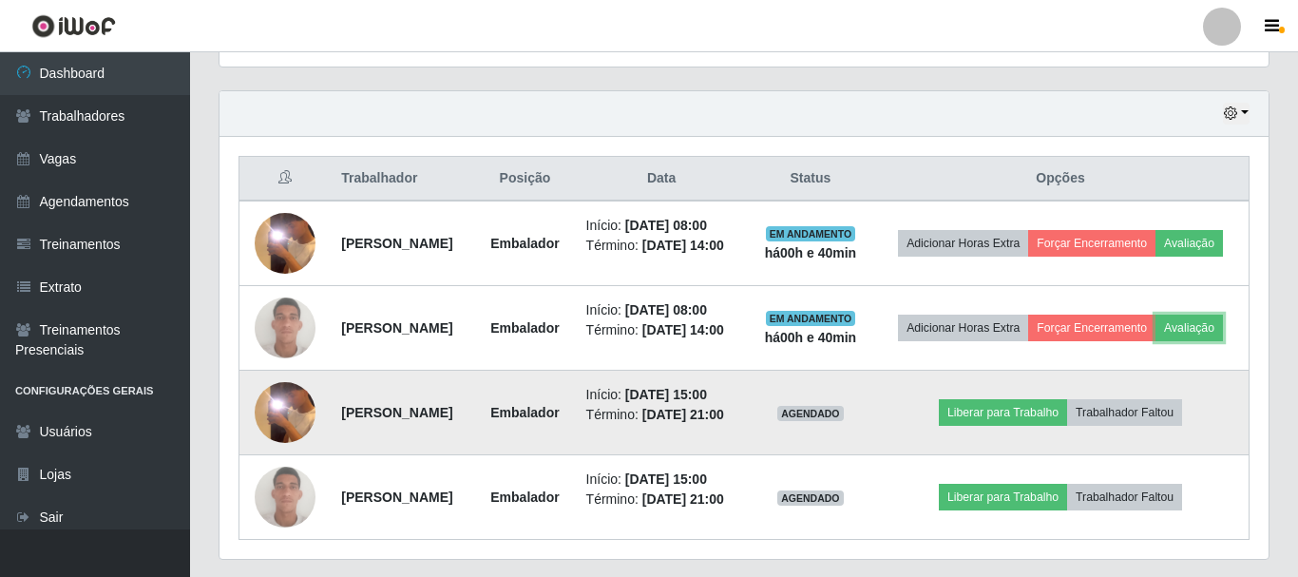
scroll to position [394, 1044]
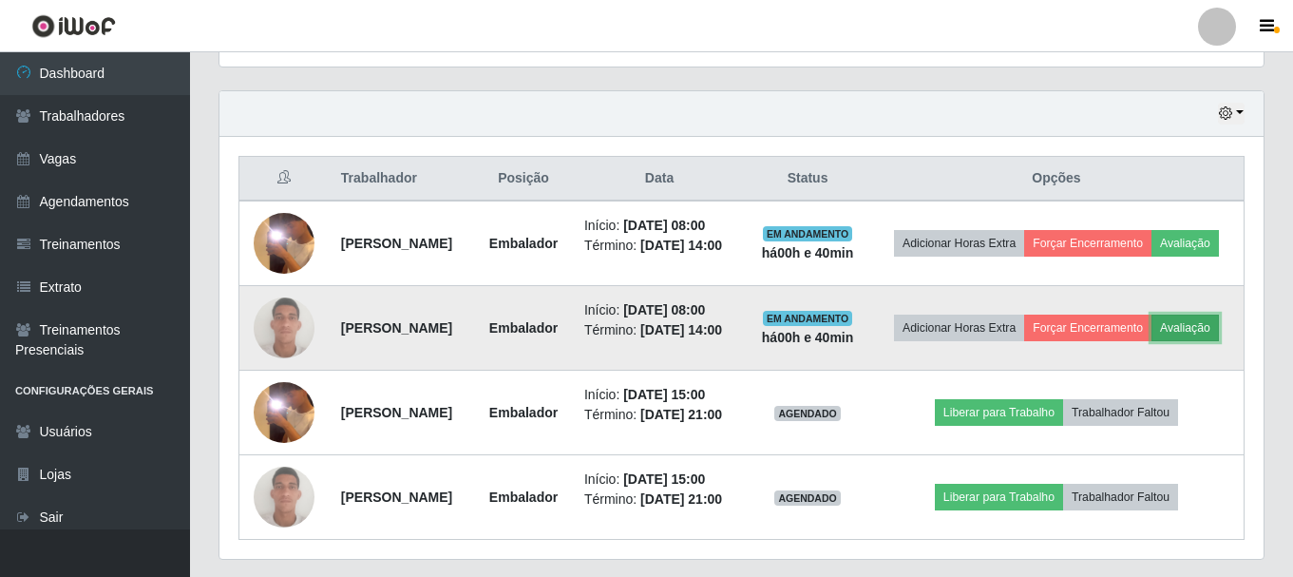
click at [1151, 341] on button "Avaliação" at bounding box center [1184, 327] width 67 height 27
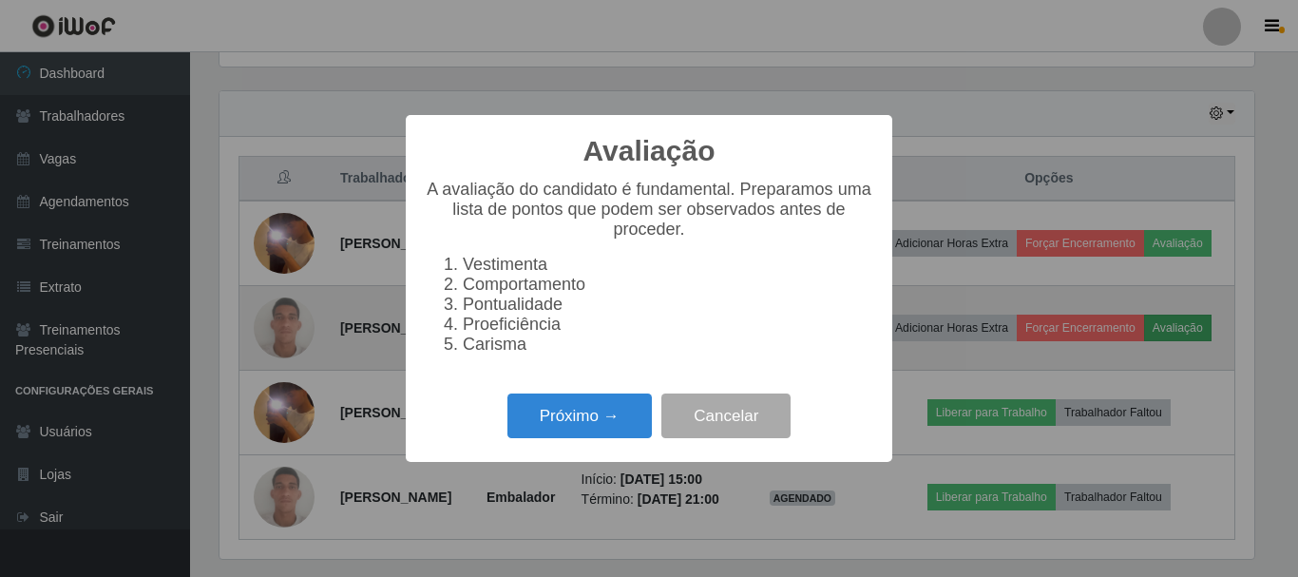
scroll to position [394, 1035]
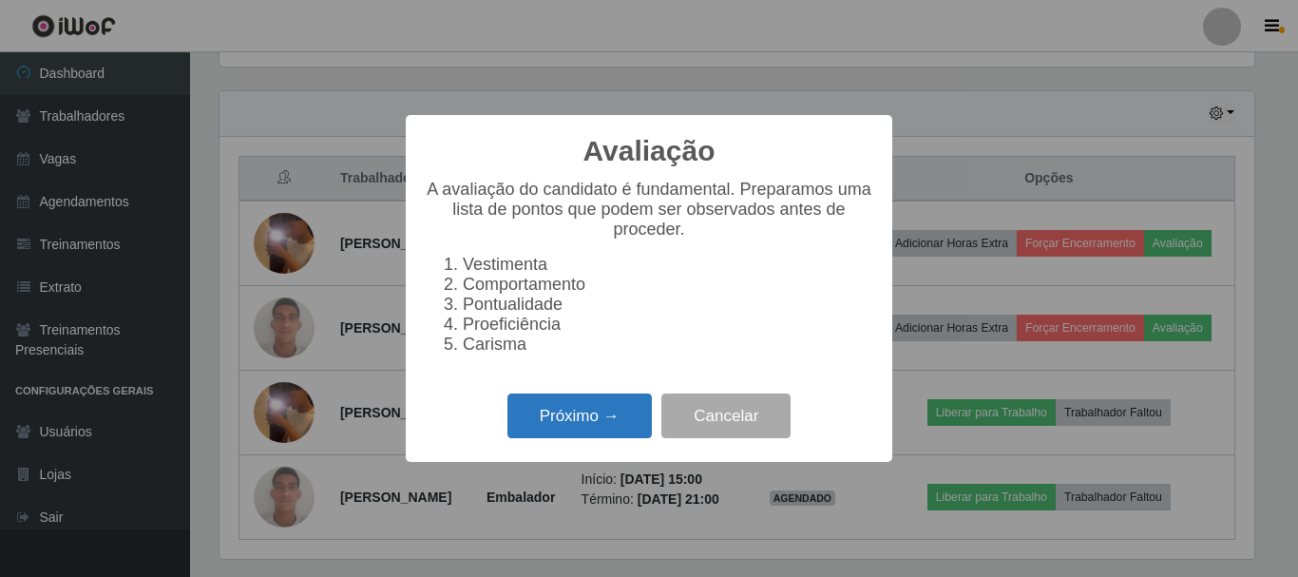
click at [560, 425] on button "Próximo →" at bounding box center [579, 415] width 144 height 45
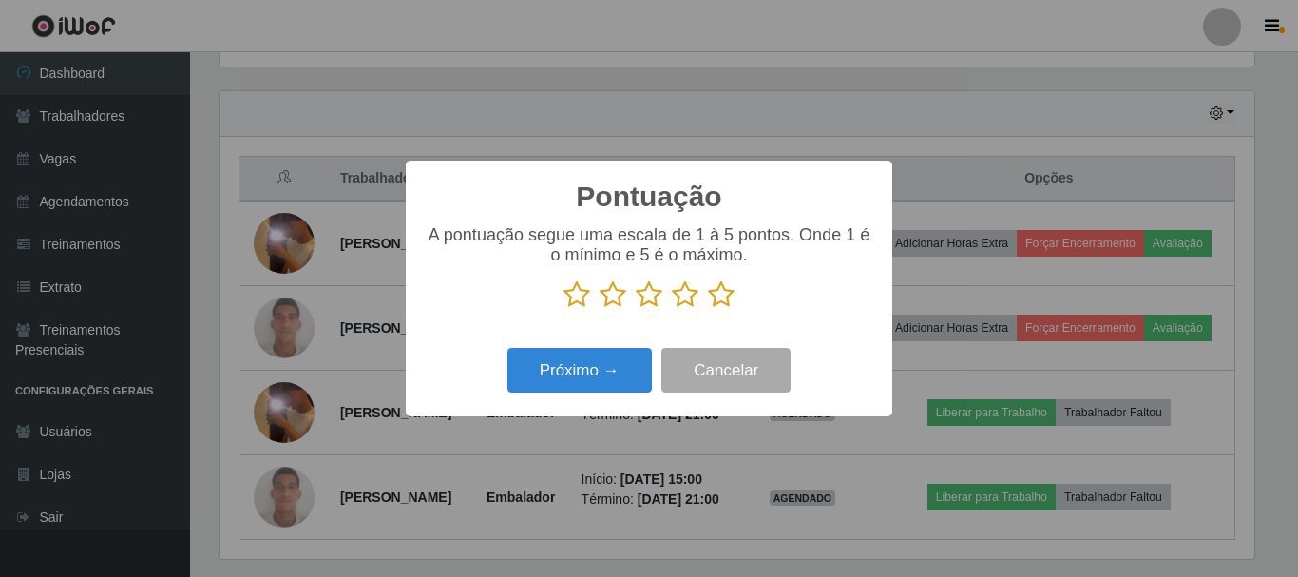
click at [583, 297] on icon at bounding box center [576, 294] width 27 height 29
click at [563, 309] on input "radio" at bounding box center [563, 309] width 0 height 0
click at [541, 375] on button "Próximo →" at bounding box center [579, 370] width 144 height 45
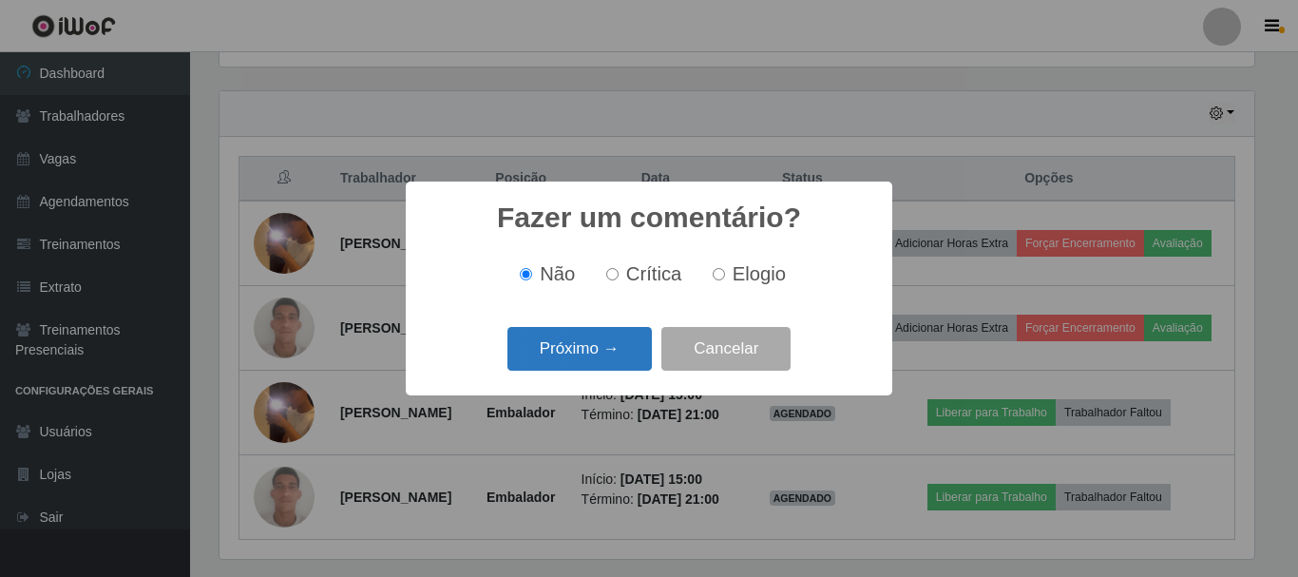
click at [593, 348] on button "Próximo →" at bounding box center [579, 349] width 144 height 45
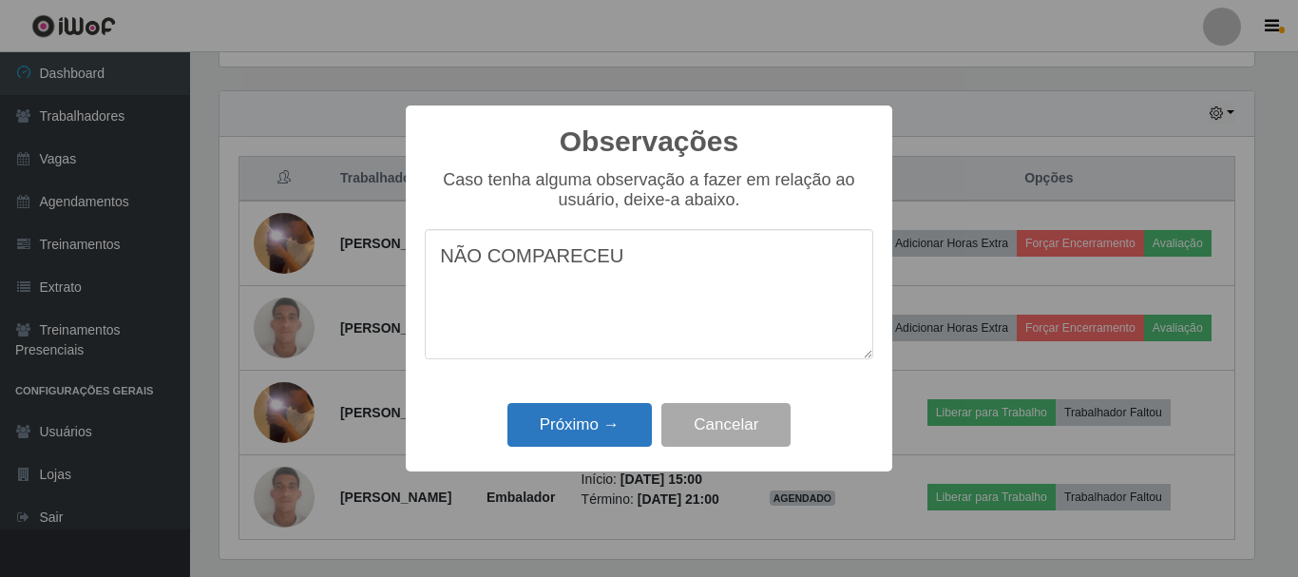
type textarea "NÃO COMPARECEU"
click at [563, 427] on button "Próximo →" at bounding box center [579, 425] width 144 height 45
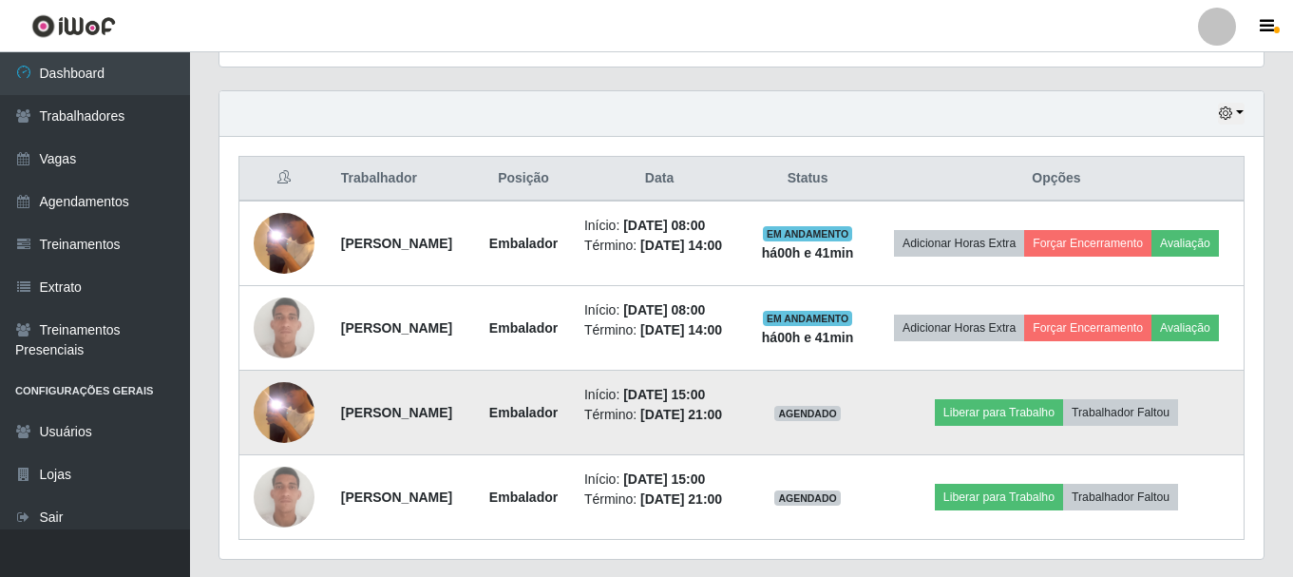
scroll to position [394, 1044]
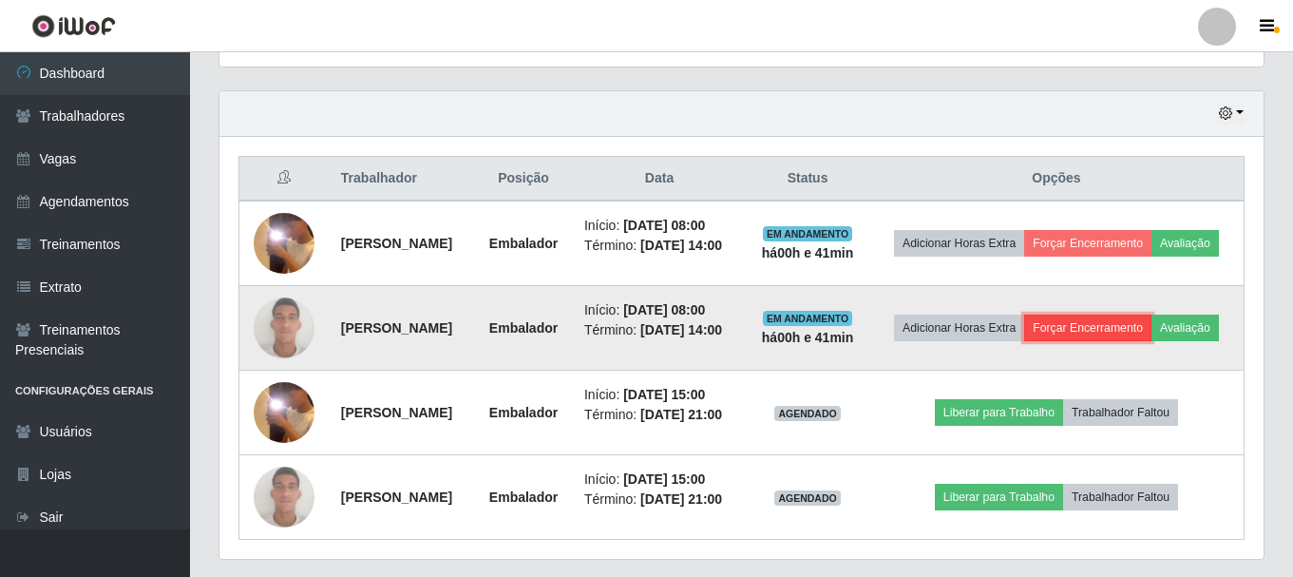
click at [1131, 329] on button "Forçar Encerramento" at bounding box center [1087, 327] width 127 height 27
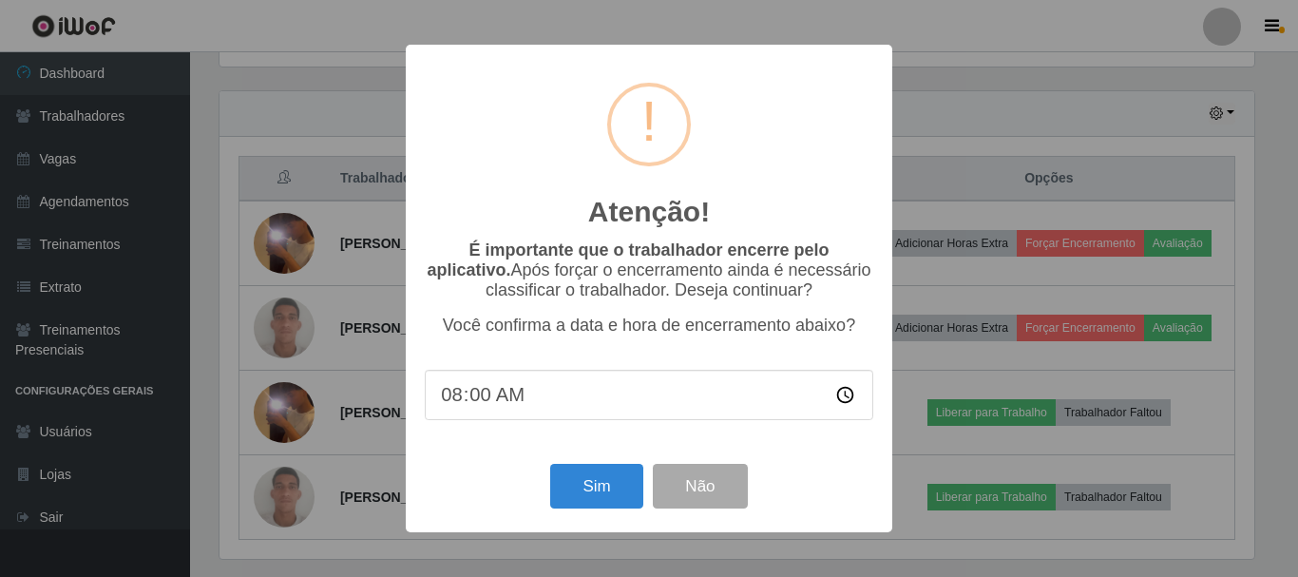
type input "08:03"
click at [595, 492] on button "Sim" at bounding box center [596, 486] width 92 height 45
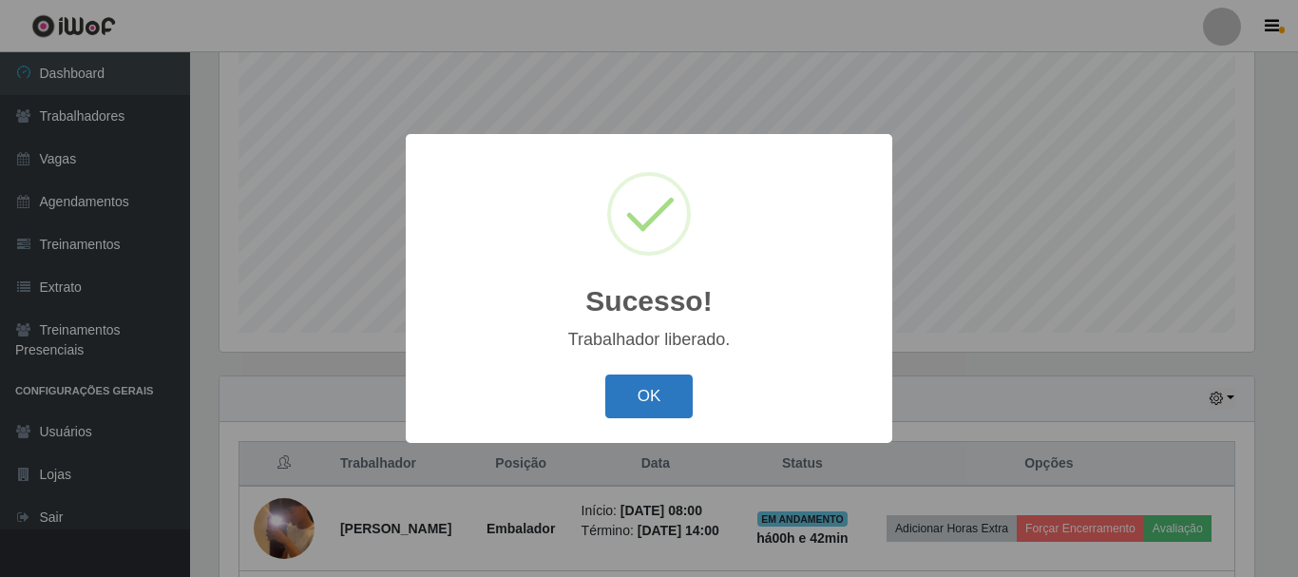
click at [618, 400] on button "OK" at bounding box center [649, 396] width 88 height 45
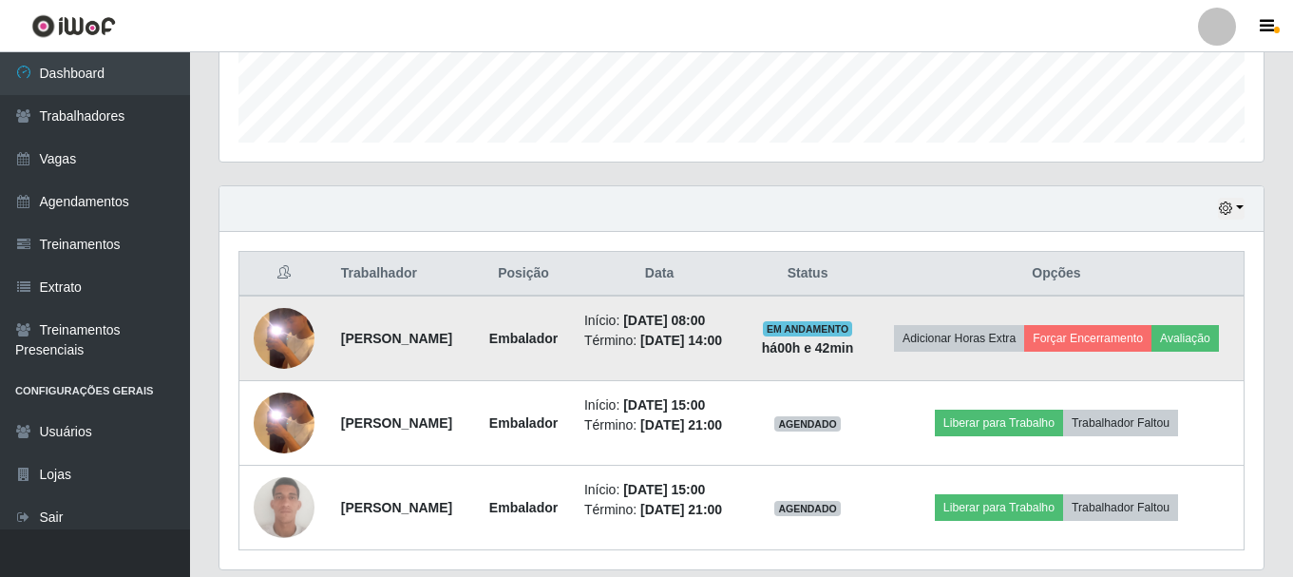
scroll to position [632, 0]
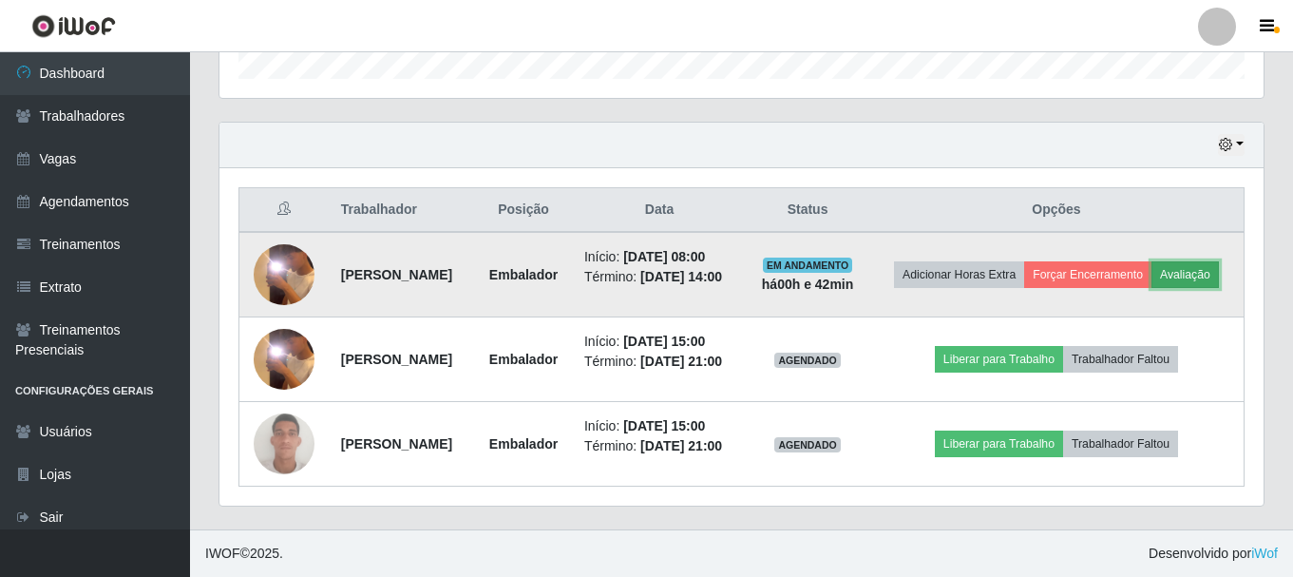
click at [1151, 264] on button "Avaliação" at bounding box center [1184, 274] width 67 height 27
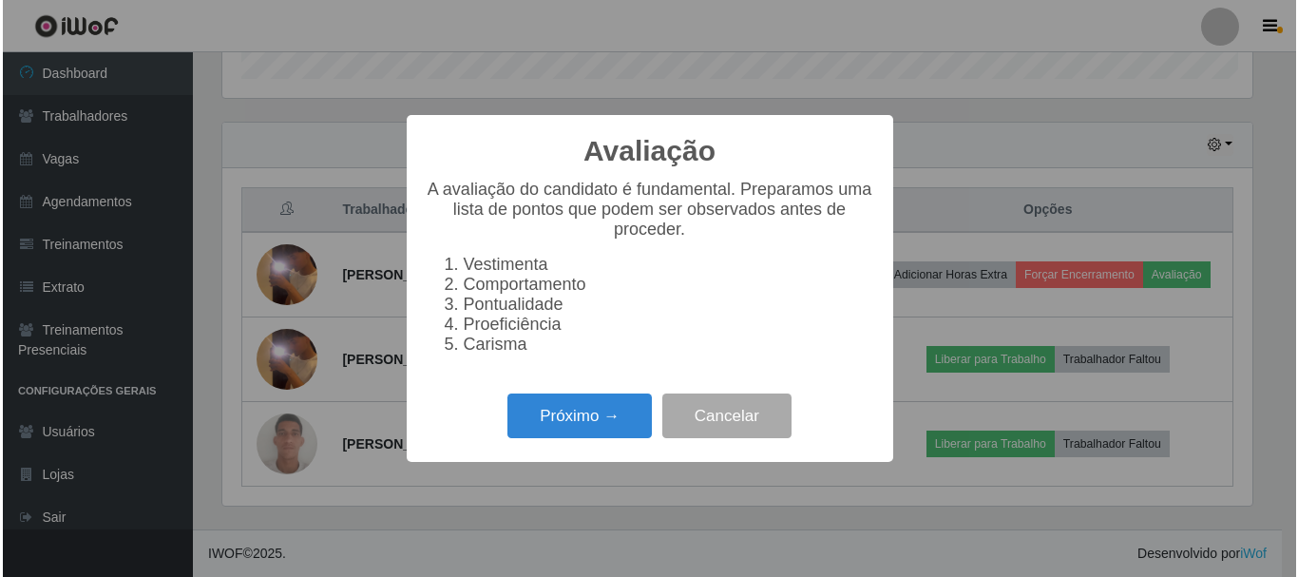
scroll to position [394, 1035]
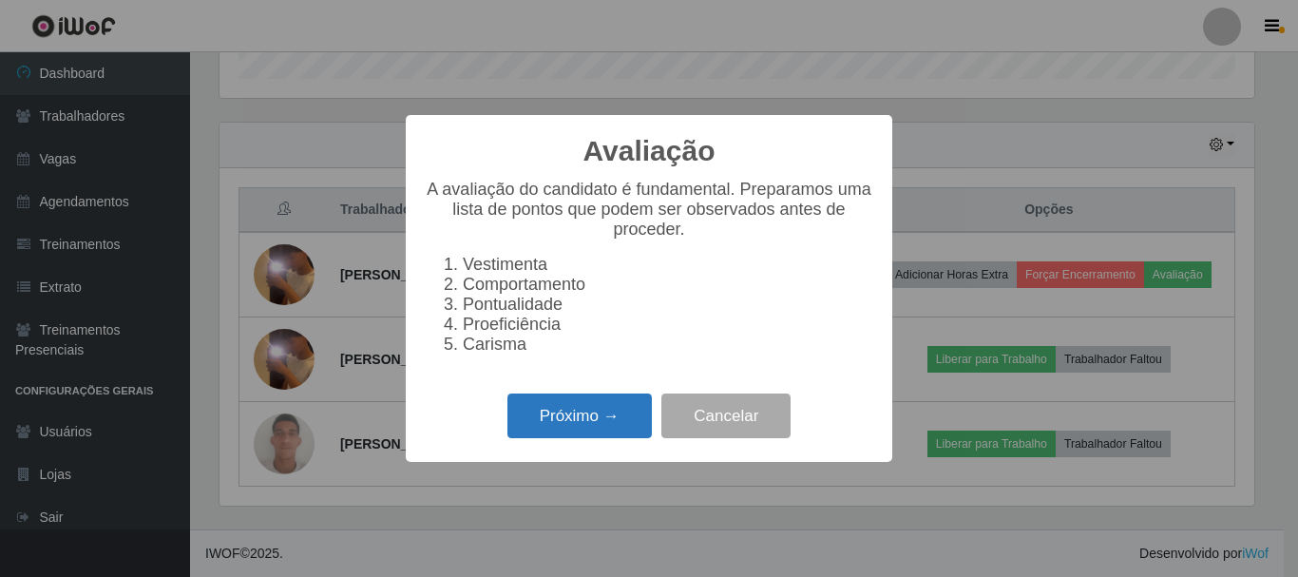
click at [580, 426] on button "Próximo →" at bounding box center [579, 415] width 144 height 45
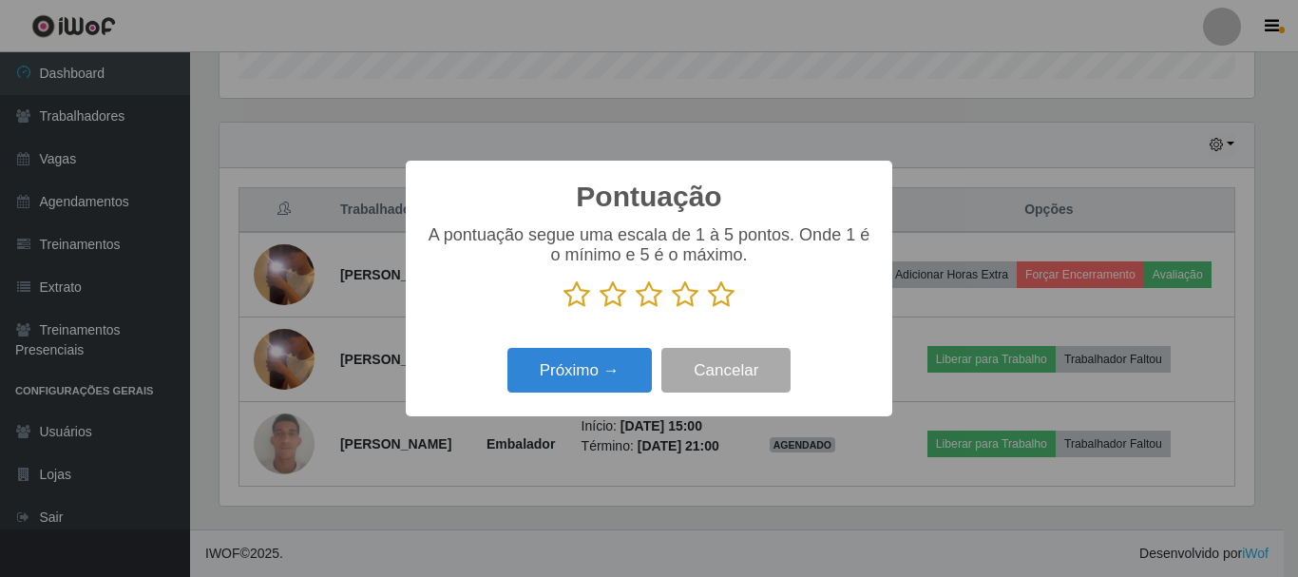
scroll to position [949629, 948988]
click at [584, 302] on icon at bounding box center [576, 294] width 27 height 29
click at [563, 309] on input "radio" at bounding box center [563, 309] width 0 height 0
click at [573, 375] on button "Próximo →" at bounding box center [579, 370] width 144 height 45
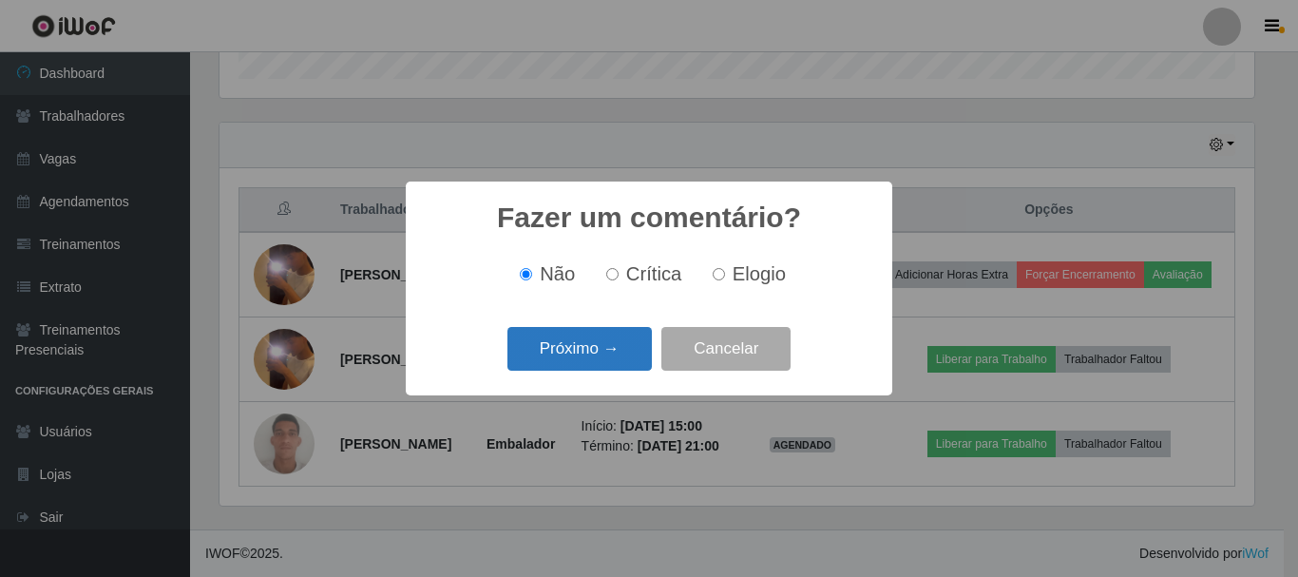
click at [547, 351] on button "Próximo →" at bounding box center [579, 349] width 144 height 45
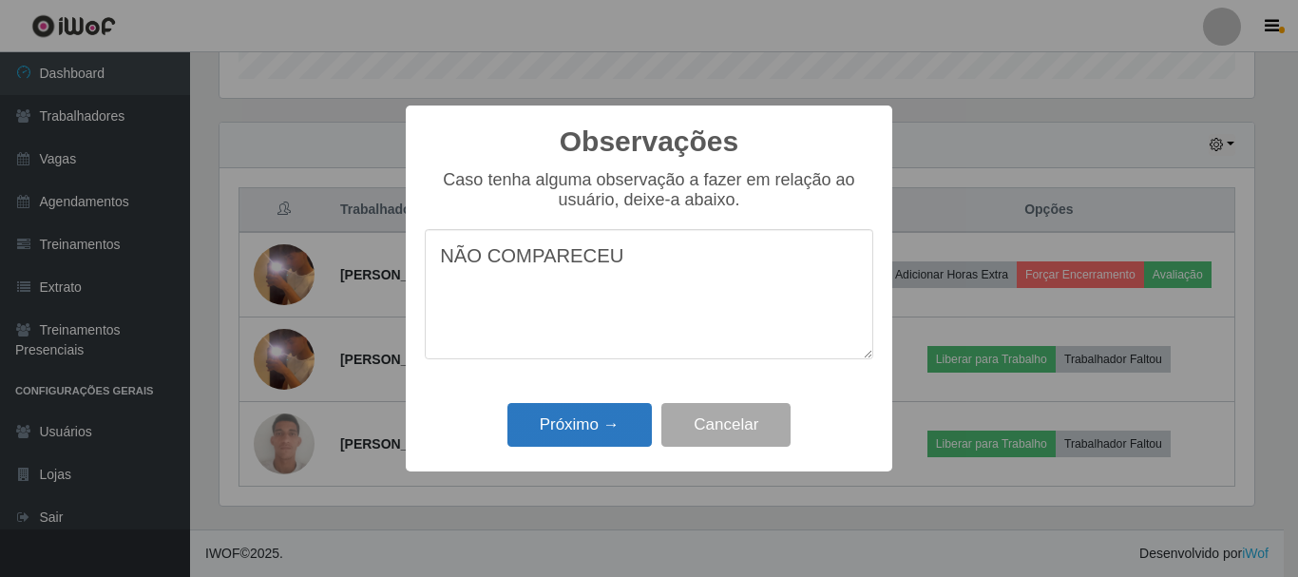
type textarea "NÃO COMPARECEU"
click at [583, 425] on button "Próximo →" at bounding box center [579, 425] width 144 height 45
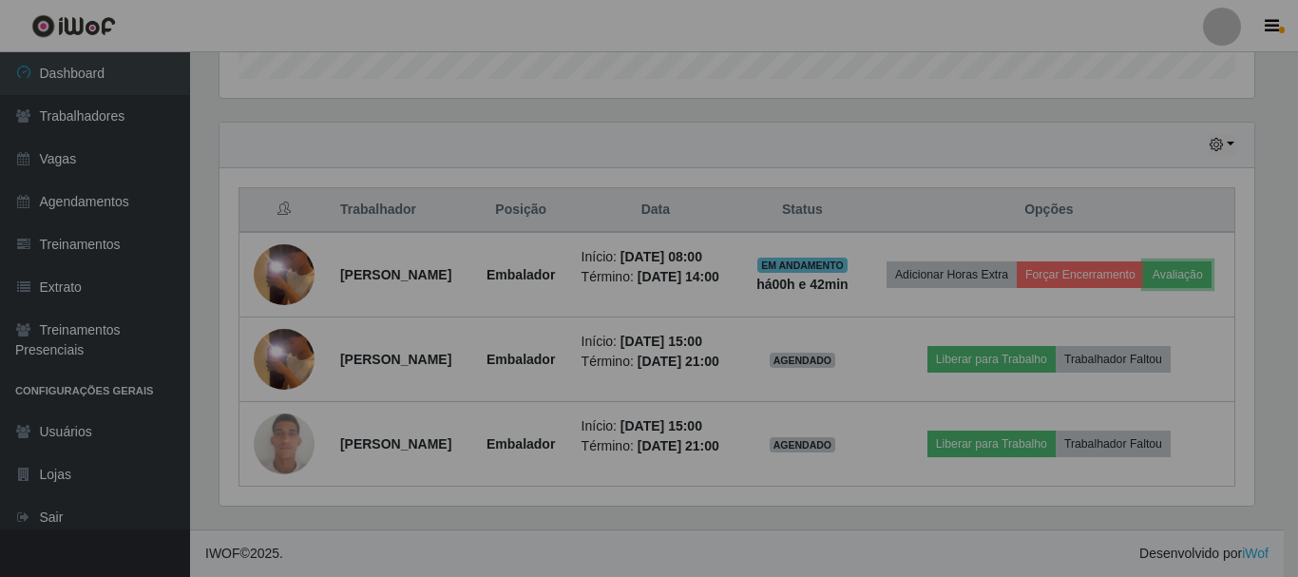
scroll to position [394, 1044]
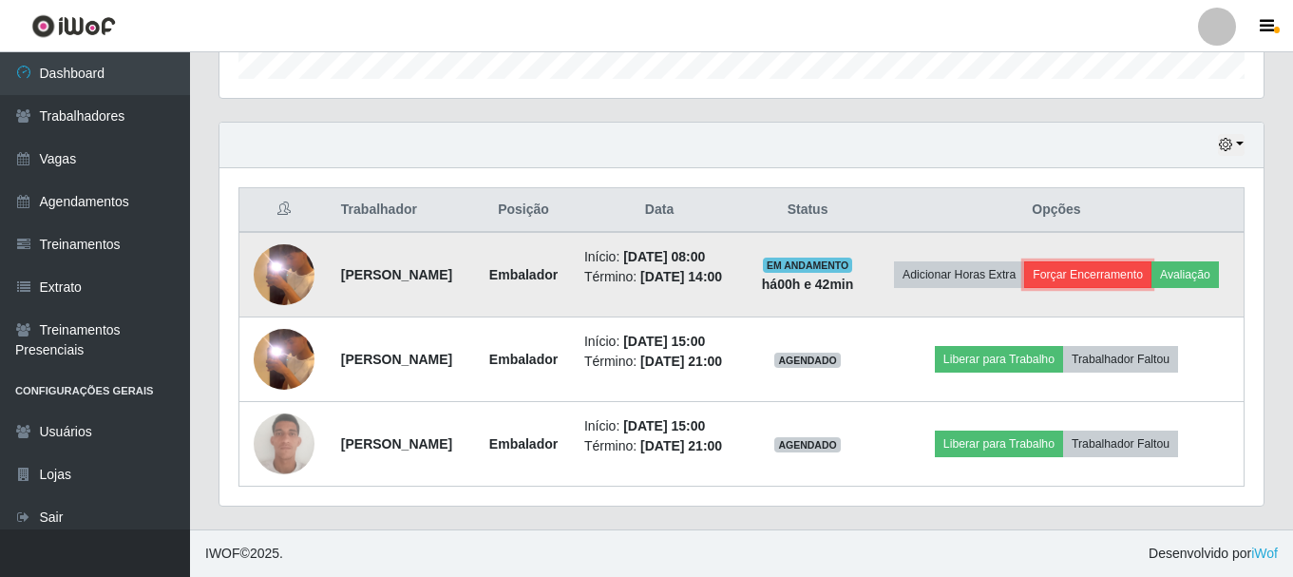
click at [1151, 261] on button "Forçar Encerramento" at bounding box center [1087, 274] width 127 height 27
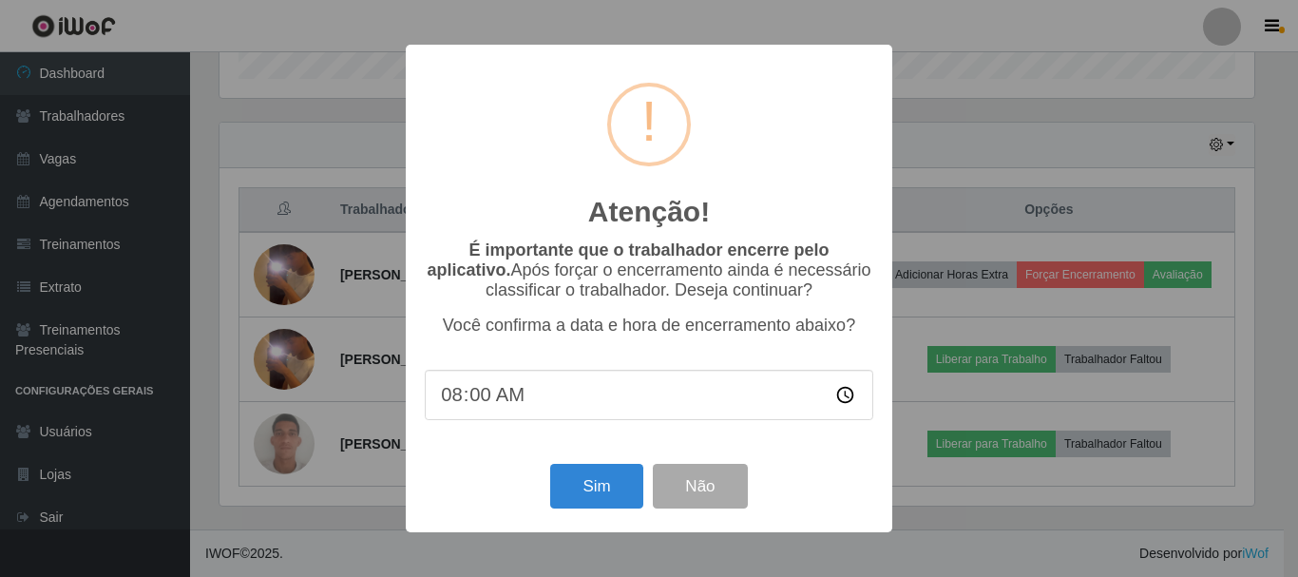
type input "08:03"
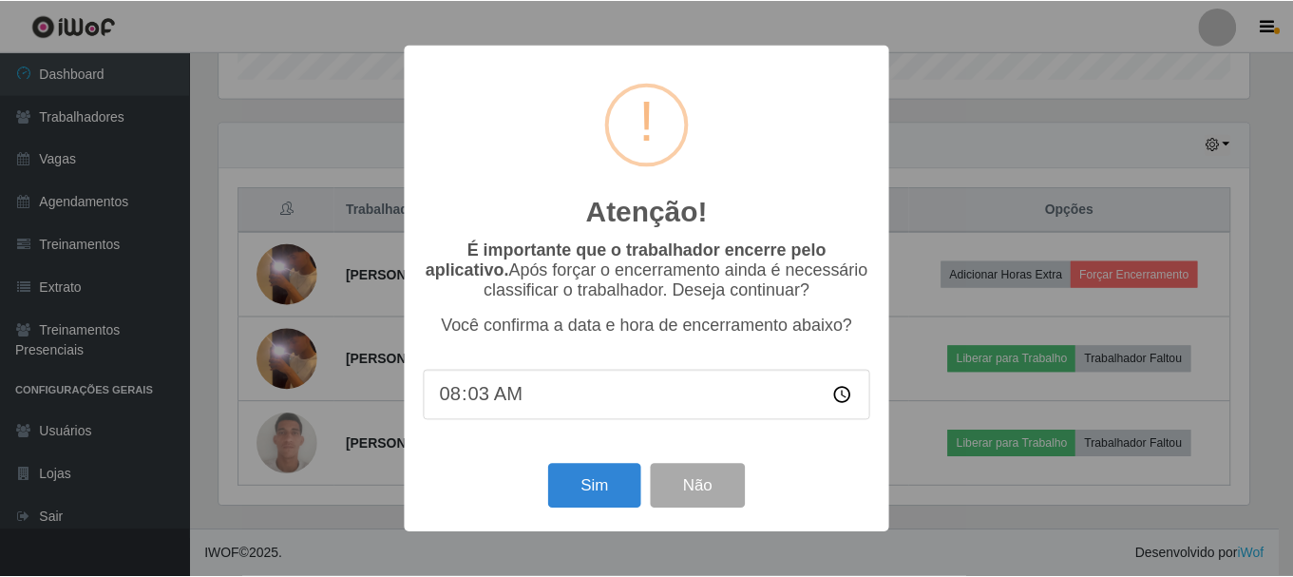
scroll to position [600, 0]
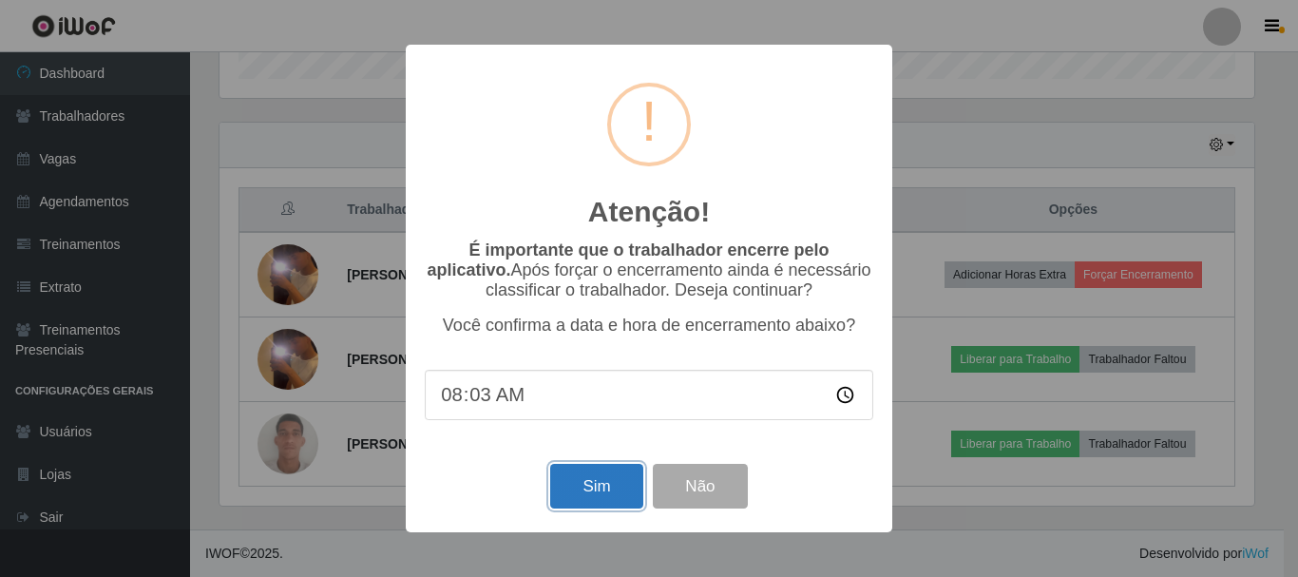
click at [600, 490] on button "Sim" at bounding box center [596, 486] width 92 height 45
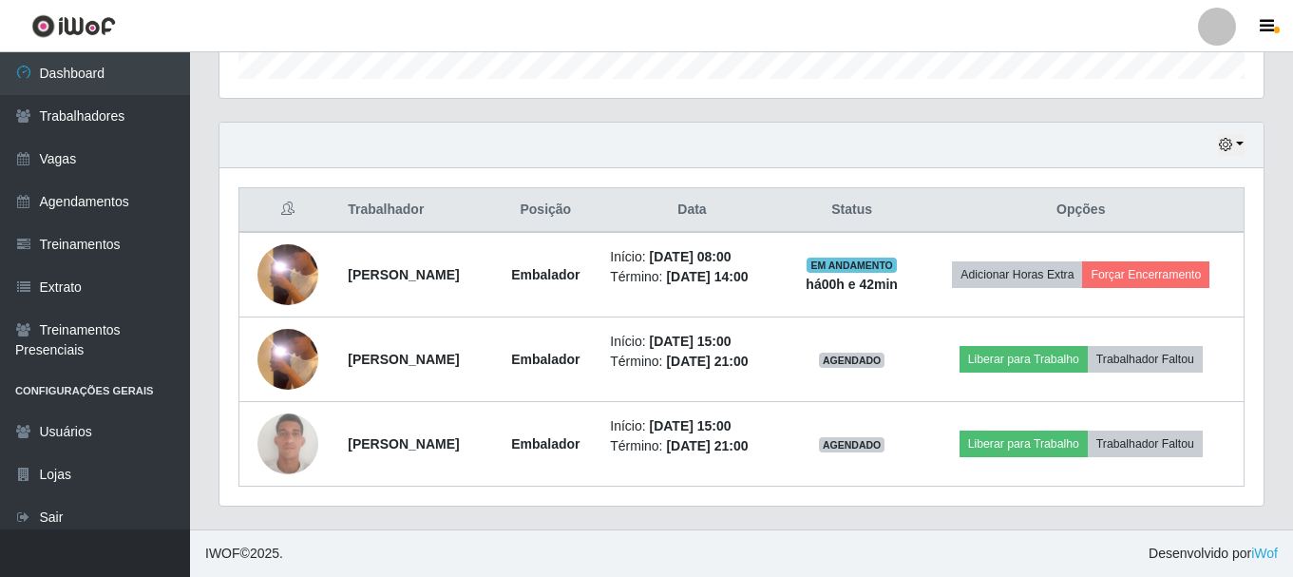
scroll to position [394, 1035]
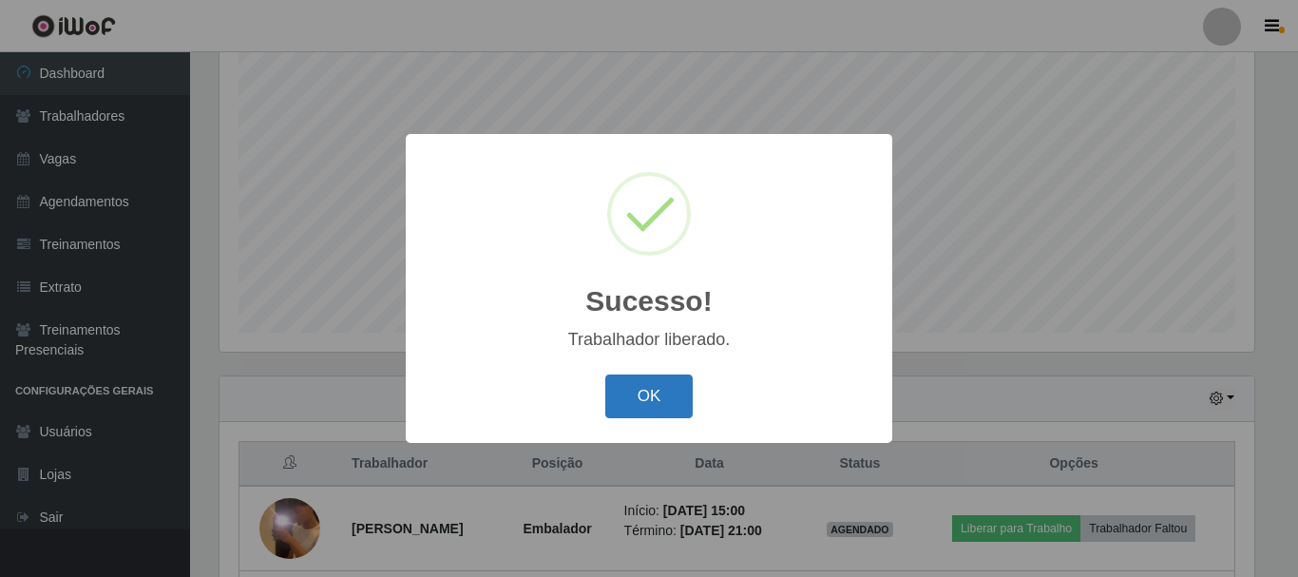
click at [659, 395] on button "OK" at bounding box center [649, 396] width 88 height 45
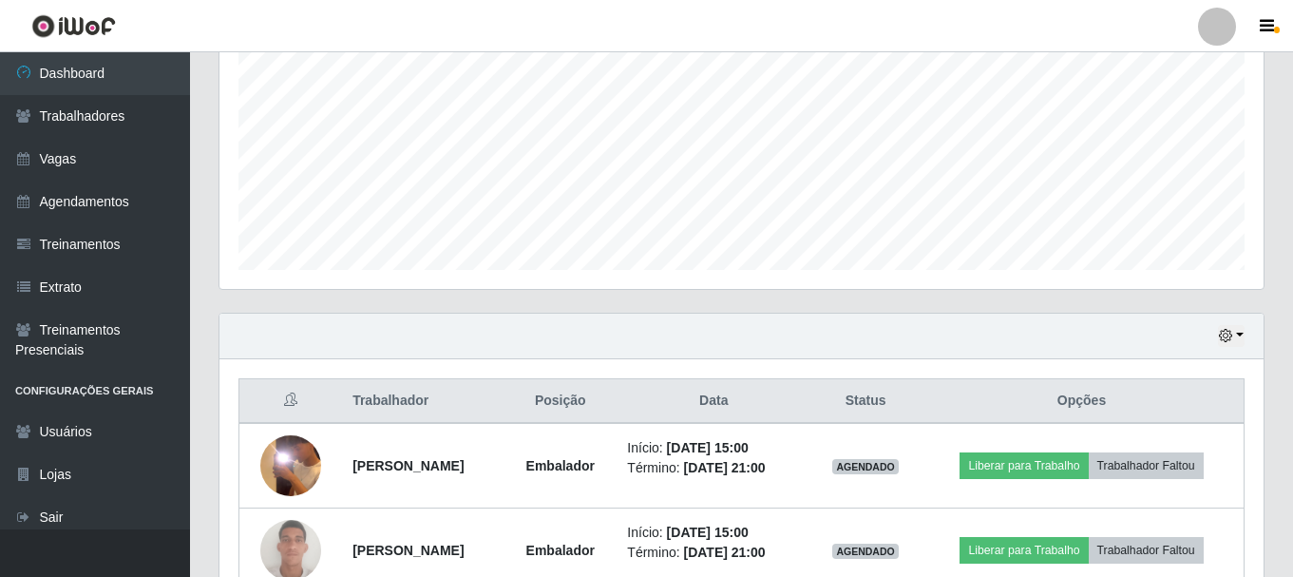
scroll to position [516, 0]
